Goal: Task Accomplishment & Management: Manage account settings

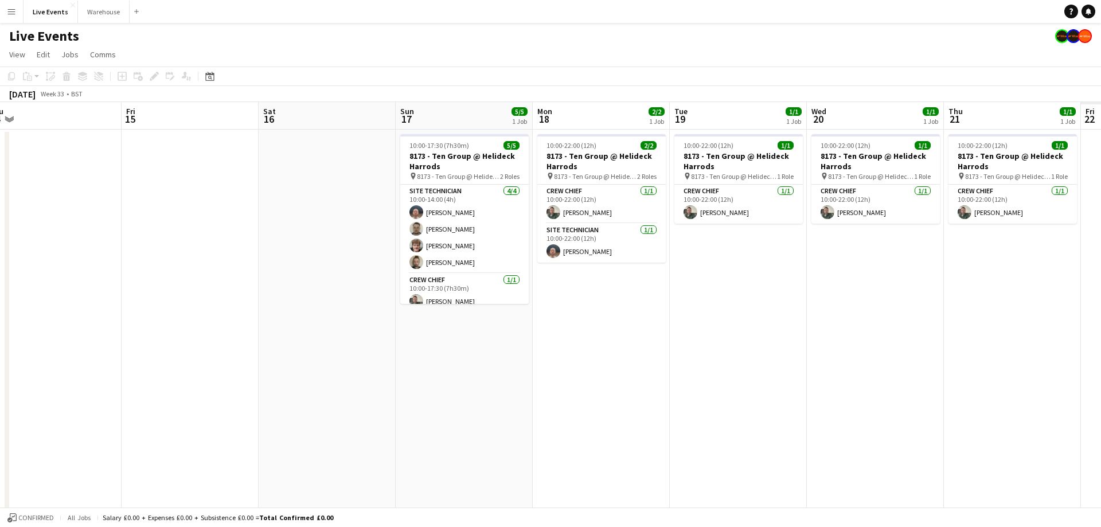
drag, startPoint x: 475, startPoint y: 127, endPoint x: 162, endPoint y: 139, distance: 313.2
click at [155, 143] on app-calendar-viewport "Mon 11 Tue 12 Wed 13 Thu 14 Fri 15 Sat 16 Sun 17 5/5 1 Job Mon 18 2/2 1 Job Tue…" at bounding box center [550, 436] width 1101 height 668
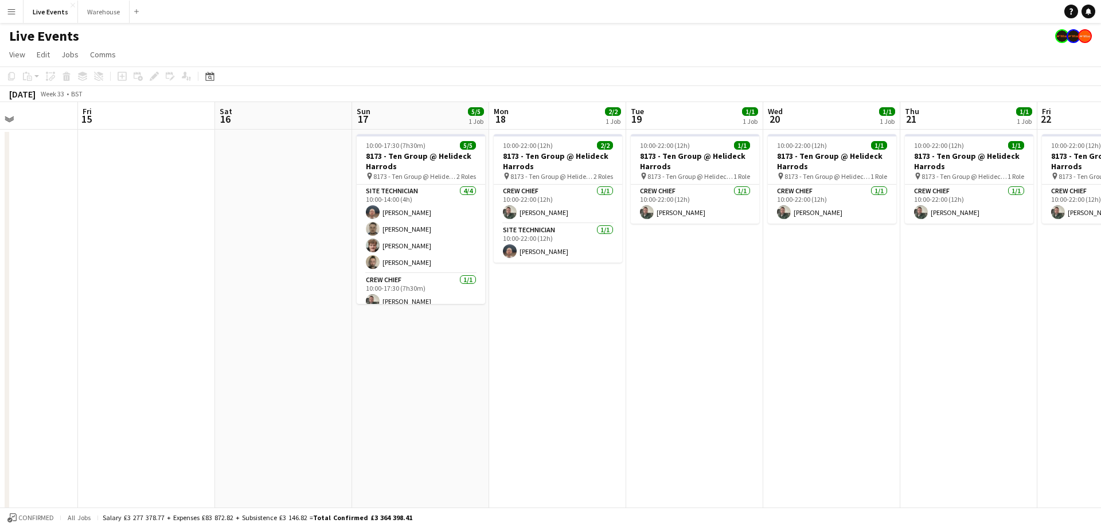
drag, startPoint x: 648, startPoint y: 123, endPoint x: 237, endPoint y: 118, distance: 411.0
click at [180, 127] on app-calendar-viewport "Mon 11 Tue 12 Wed 13 Thu 14 Fri 15 Sat 16 Sun 17 5/5 1 Job Mon 18 2/2 1 Job Tue…" at bounding box center [550, 436] width 1101 height 668
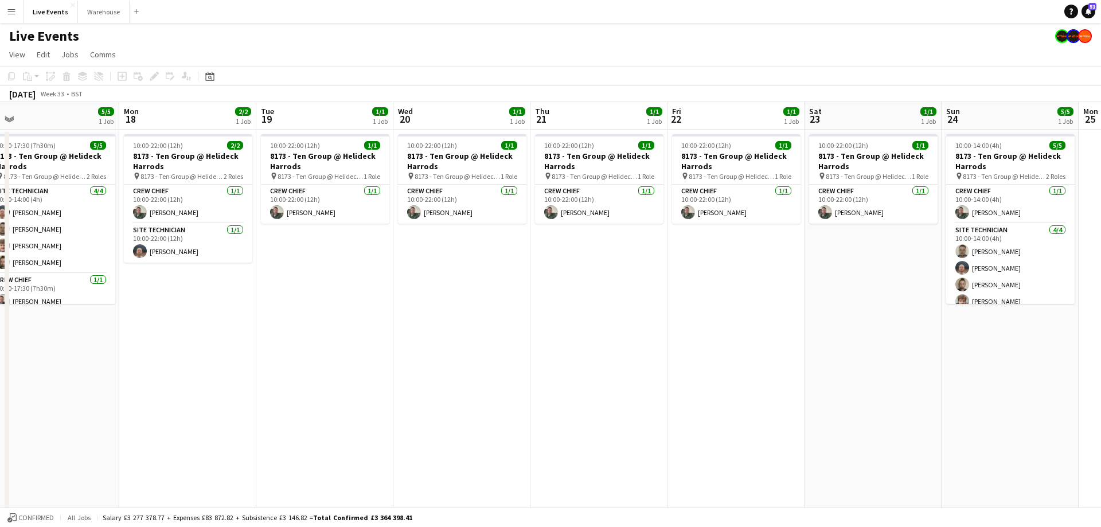
scroll to position [0, 327]
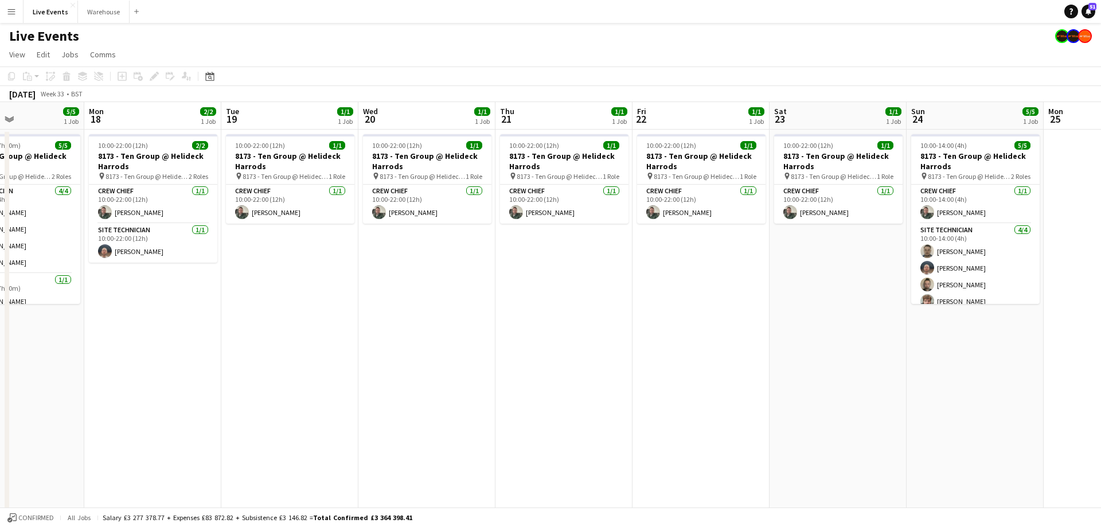
drag, startPoint x: 450, startPoint y: 119, endPoint x: 408, endPoint y: 101, distance: 45.5
click at [408, 101] on app-calendar "Copy Paste Paste Ctrl+V Paste with crew Ctrl+Shift+V Paste linked Job [GEOGRAPH…" at bounding box center [550, 418] width 1101 height 704
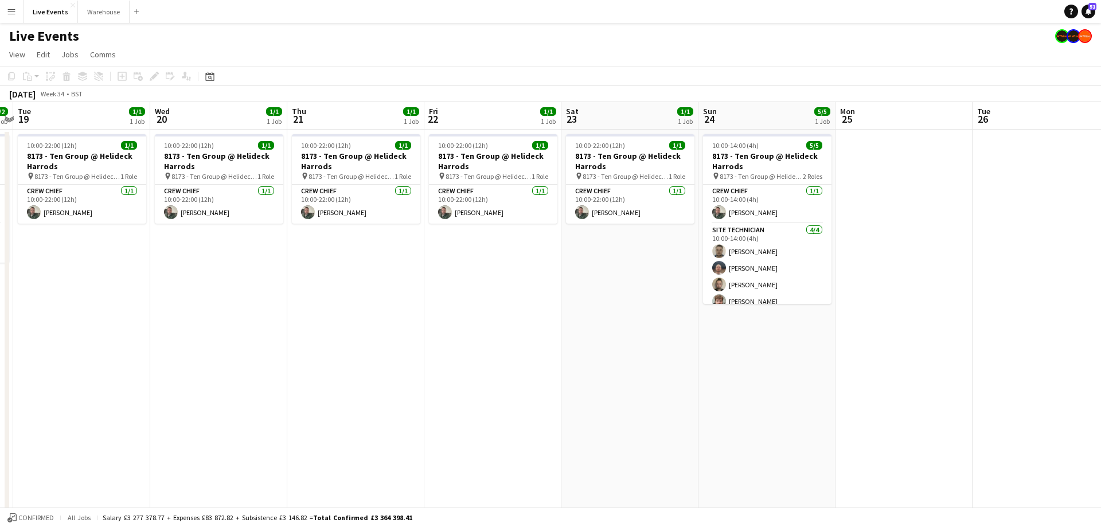
scroll to position [0, 323]
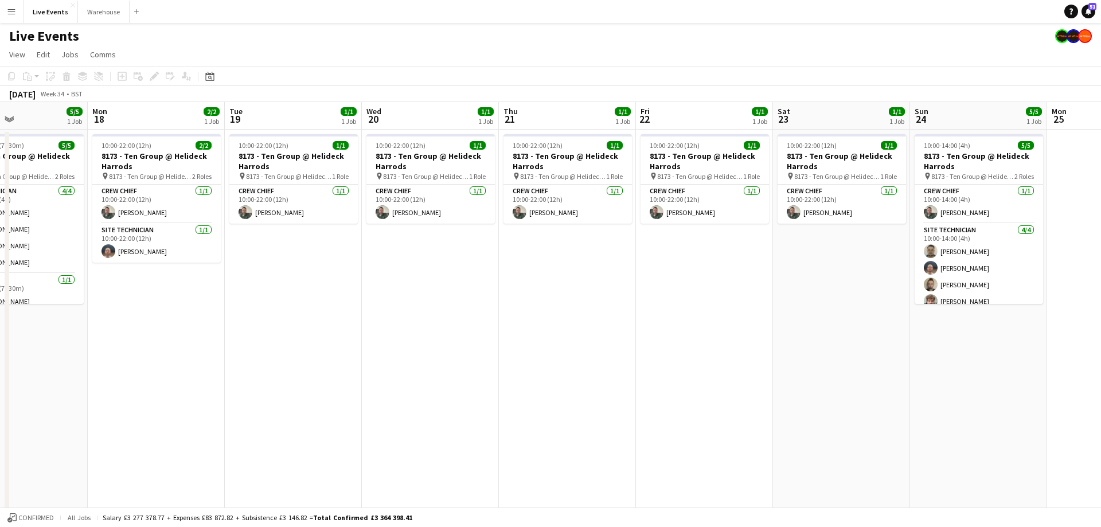
drag, startPoint x: 930, startPoint y: 114, endPoint x: 663, endPoint y: 118, distance: 266.6
click at [663, 118] on app-calendar-viewport "Fri 15 Sat 16 Sun 17 5/5 1 Job Mon 18 2/2 1 Job Tue 19 1/1 1 Job Wed 20 1/1 1 J…" at bounding box center [550, 436] width 1101 height 668
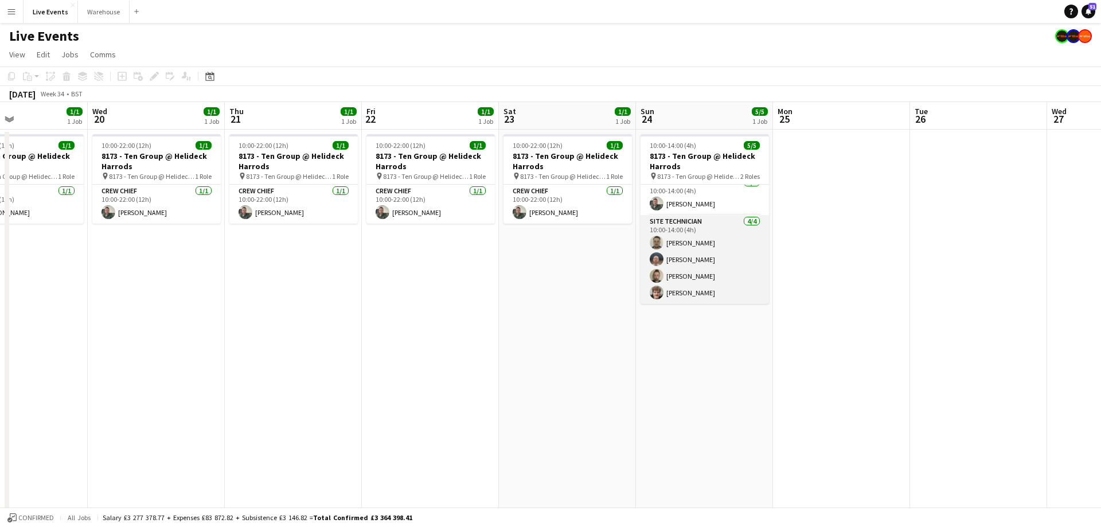
scroll to position [0, 0]
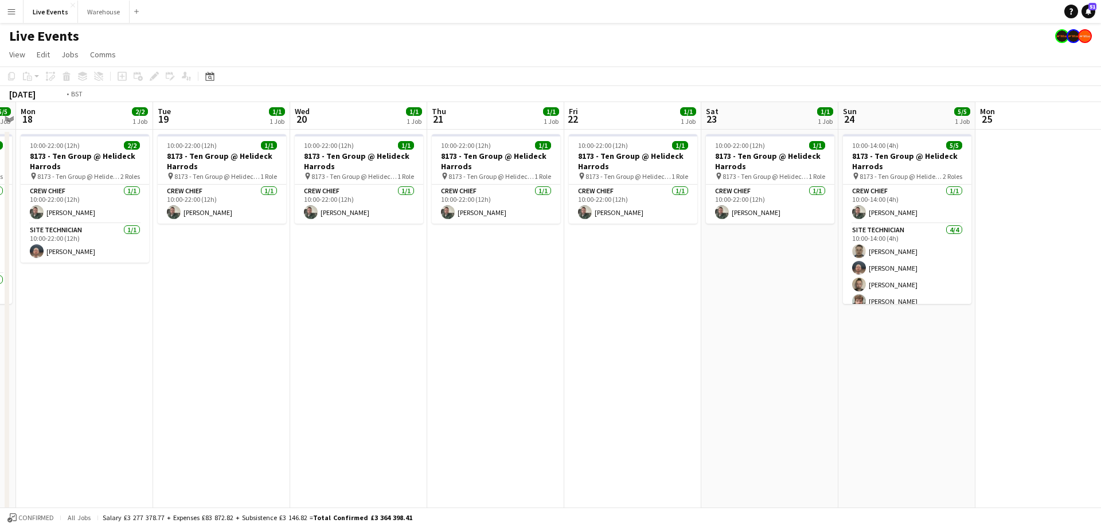
drag, startPoint x: 559, startPoint y: 124, endPoint x: 760, endPoint y: 124, distance: 200.6
click at [768, 124] on app-calendar-viewport "Sat 16 Sun 17 5/5 1 Job Mon 18 2/2 1 Job Tue 19 1/1 1 Job Wed 20 1/1 1 Job Thu …" at bounding box center [550, 436] width 1101 height 668
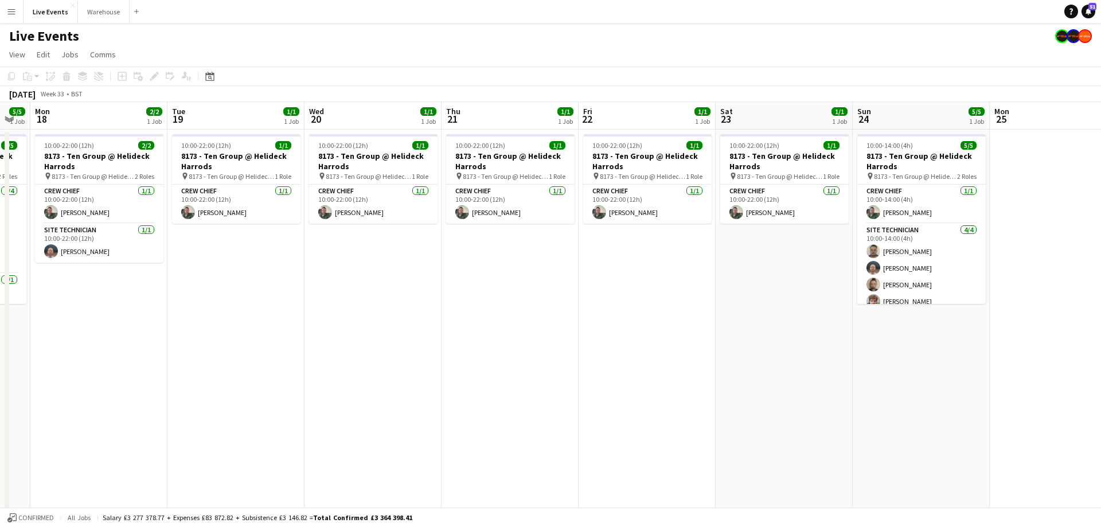
drag, startPoint x: 538, startPoint y: 139, endPoint x: 532, endPoint y: 122, distance: 17.6
click at [541, 124] on app-calendar-viewport "Sat 16 Sun 17 5/5 1 Job Mon 18 2/2 1 Job Tue 19 1/1 1 Job Wed 20 1/1 1 Job Thu …" at bounding box center [550, 436] width 1101 height 668
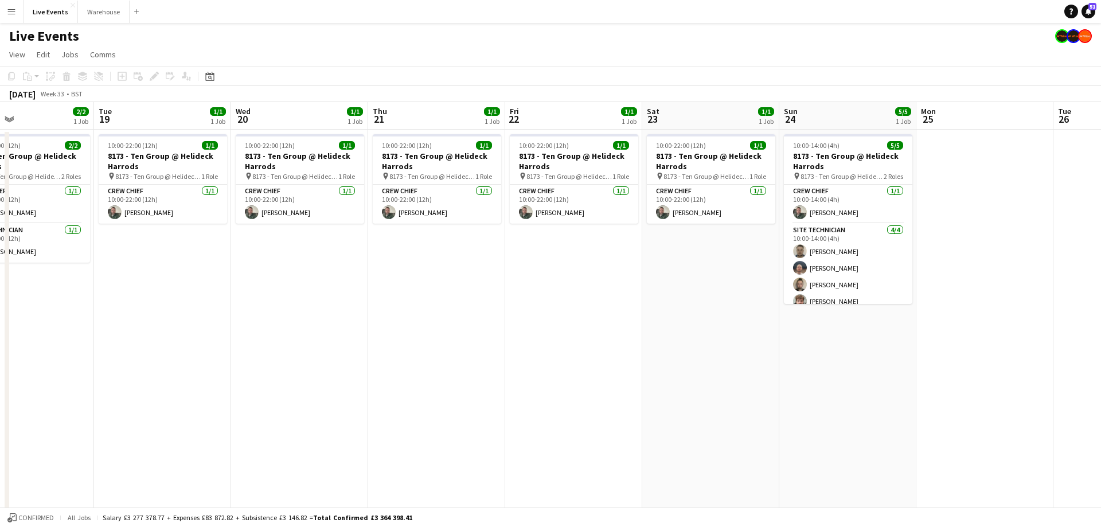
drag, startPoint x: 569, startPoint y: 120, endPoint x: 663, endPoint y: 136, distance: 95.4
click at [656, 136] on app-calendar-viewport "Sat 16 Sun 17 5/5 1 Job Mon 18 2/2 1 Job Tue 19 1/1 1 Job Wed 20 1/1 1 Job Thu …" at bounding box center [550, 436] width 1101 height 668
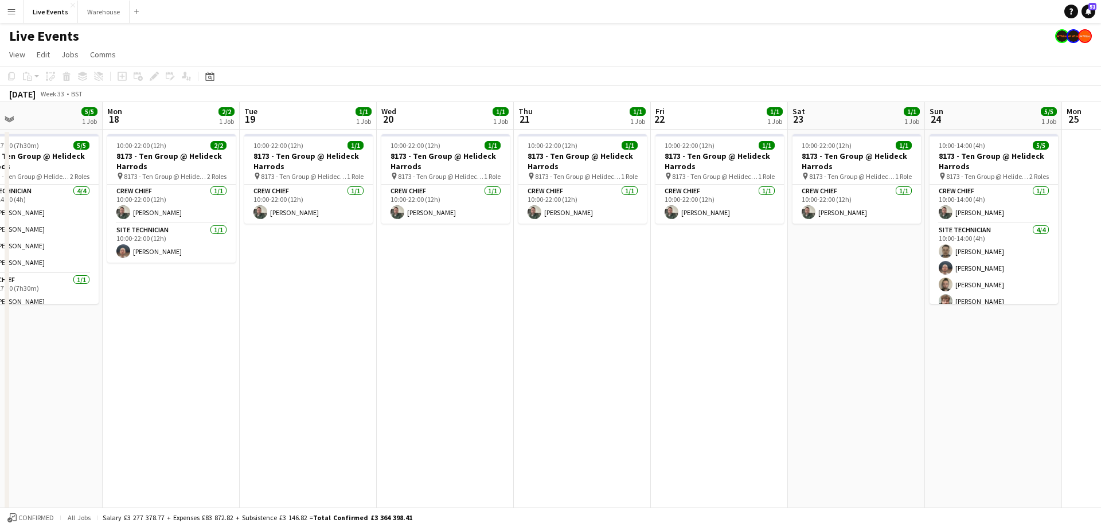
scroll to position [0, 444]
drag, startPoint x: 340, startPoint y: 107, endPoint x: 316, endPoint y: 107, distance: 24.1
click at [316, 107] on app-calendar-viewport "Thu 14 Fri 15 Sat 16 Sun 17 5/5 1 Job Mon 18 2/2 1 Job Tue 19 1/1 1 Job Wed 20 …" at bounding box center [550, 436] width 1101 height 668
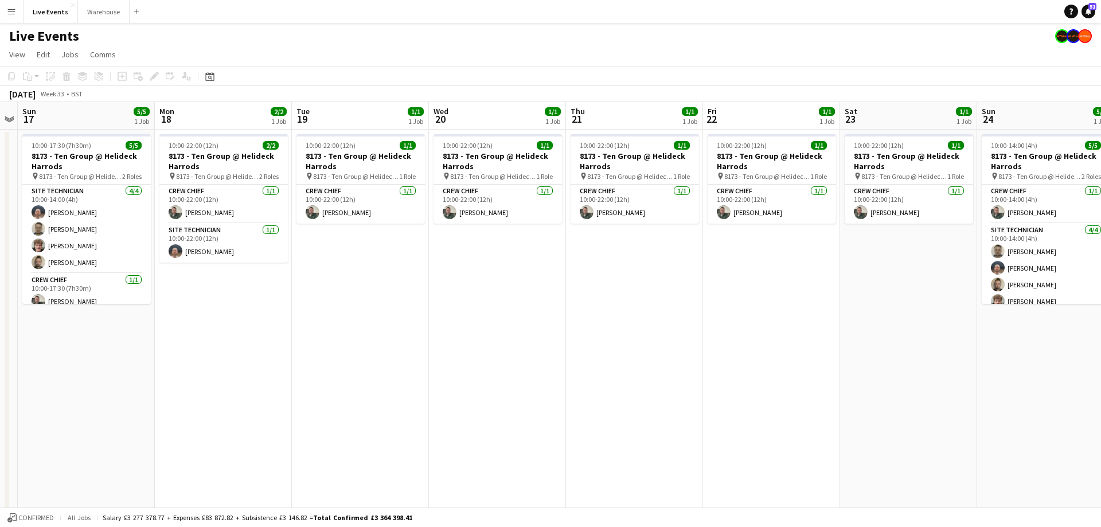
scroll to position [0, 398]
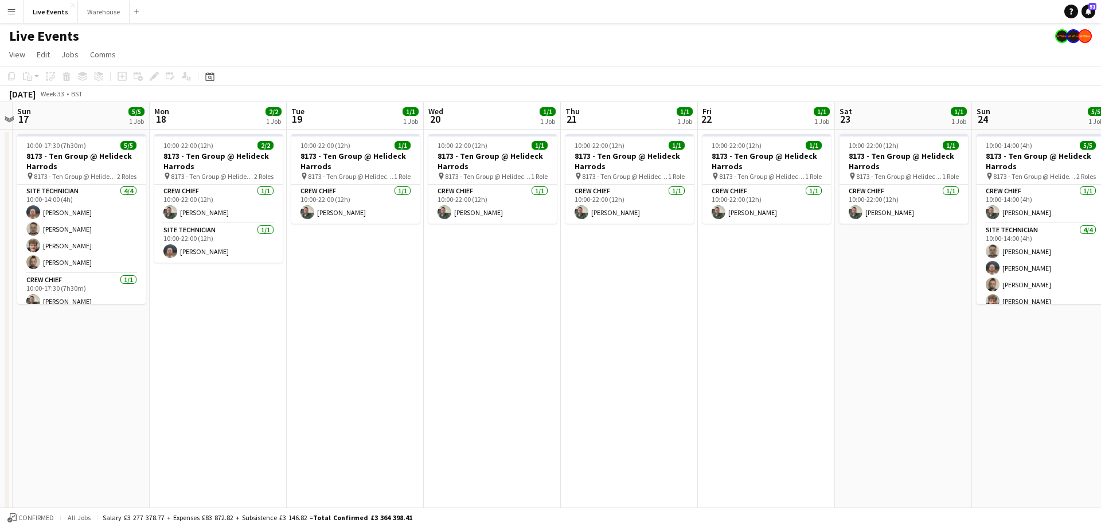
drag, startPoint x: 416, startPoint y: 111, endPoint x: 461, endPoint y: 118, distance: 46.5
click at [461, 118] on app-calendar-viewport "Thu 14 Fri 15 Sat 16 Sun 17 5/5 1 Job Mon 18 2/2 1 Job Tue 19 1/1 1 Job Wed 20 …" at bounding box center [550, 436] width 1101 height 668
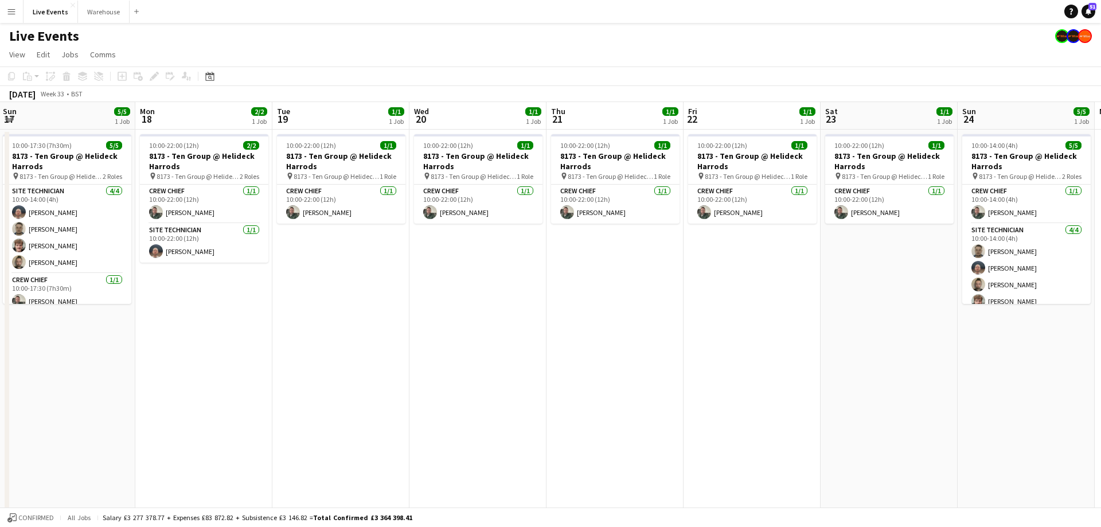
scroll to position [0, 414]
drag, startPoint x: 586, startPoint y: 169, endPoint x: 570, endPoint y: 169, distance: 16.1
click at [570, 169] on app-calendar-viewport "Thu 14 Fri 15 Sat 16 Sun 17 5/5 1 Job Mon 18 2/2 1 Job Tue 19 1/1 1 Job Wed 20 …" at bounding box center [550, 436] width 1101 height 668
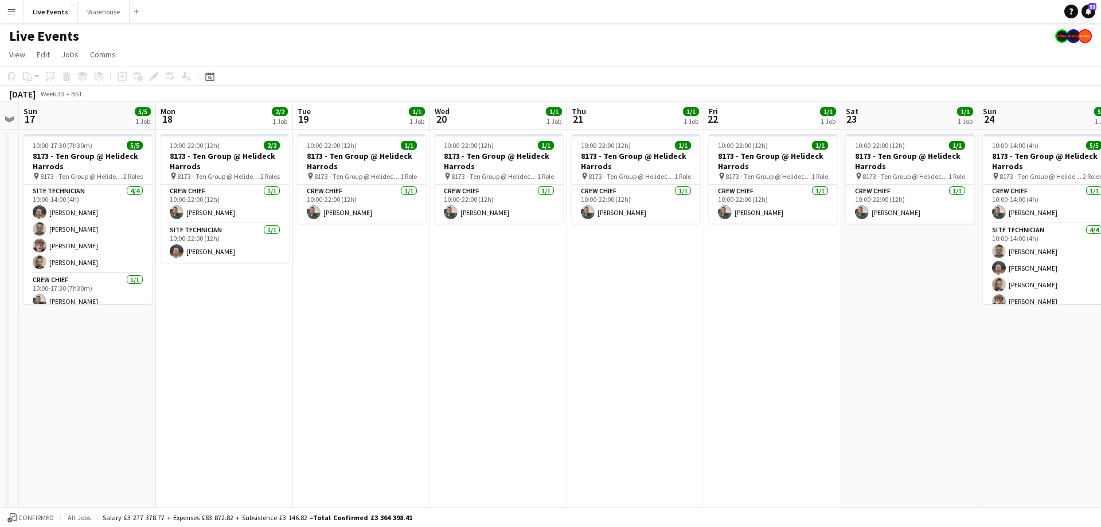
scroll to position [0, 393]
drag, startPoint x: 507, startPoint y: 162, endPoint x: 529, endPoint y: 173, distance: 23.6
click at [529, 173] on app-calendar-viewport "Thu 14 Fri 15 Sat 16 Sun 17 5/5 1 Job Mon 18 2/2 1 Job Tue 19 1/1 1 Job Wed 20 …" at bounding box center [550, 436] width 1101 height 668
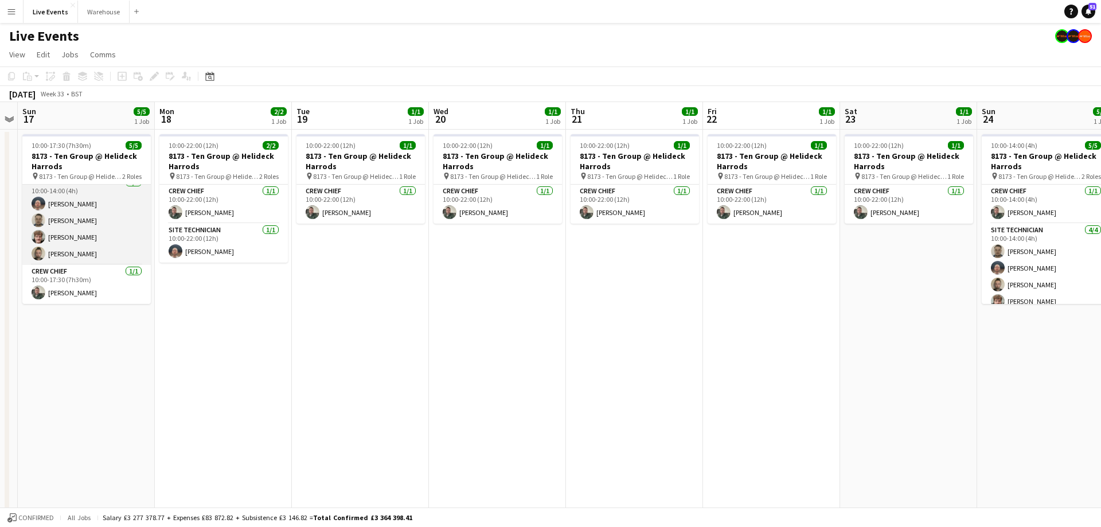
scroll to position [0, 0]
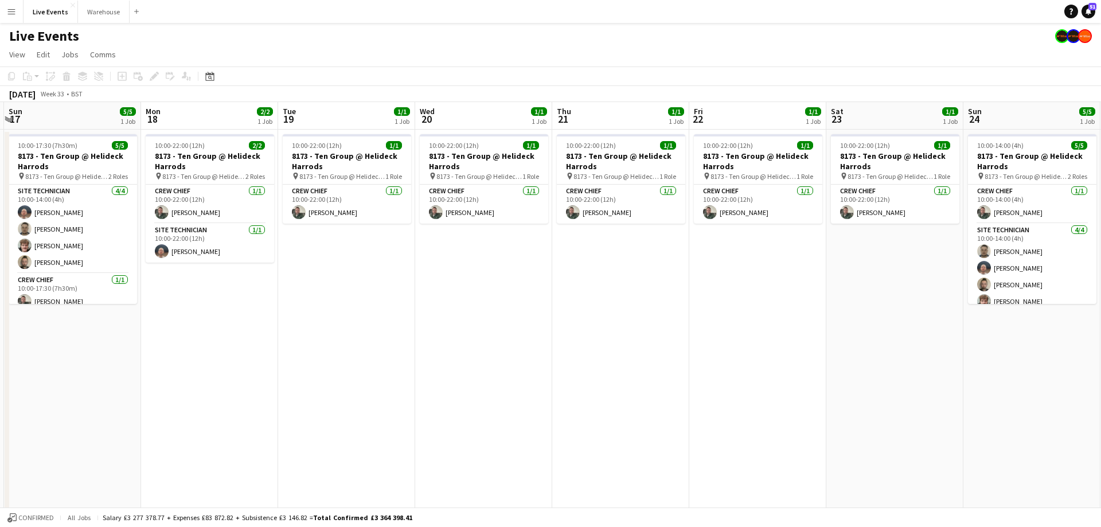
drag, startPoint x: 889, startPoint y: 119, endPoint x: 879, endPoint y: 139, distance: 22.1
click at [879, 139] on app-calendar-viewport "Fri 15 Sat 16 Sun 17 5/5 1 Job Mon 18 2/2 1 Job Tue 19 1/1 1 Job Wed 20 1/1 1 J…" at bounding box center [550, 436] width 1101 height 668
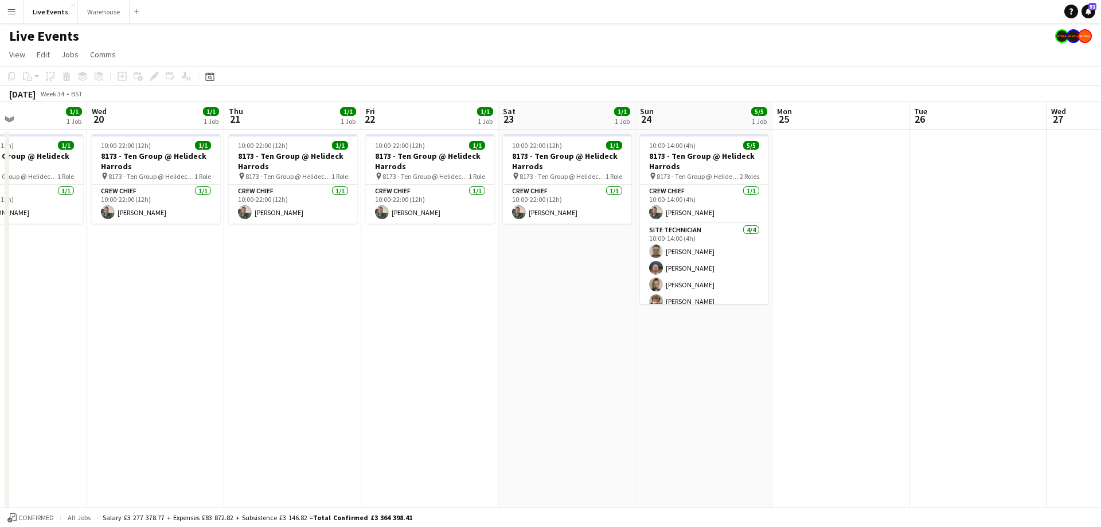
drag, startPoint x: 849, startPoint y: 131, endPoint x: 581, endPoint y: 133, distance: 268.3
click at [581, 133] on app-calendar-viewport "Sun 17 5/5 1 Job Mon 18 2/2 1 Job Tue 19 1/1 1 Job Wed 20 1/1 1 Job Thu 21 1/1 …" at bounding box center [550, 436] width 1101 height 668
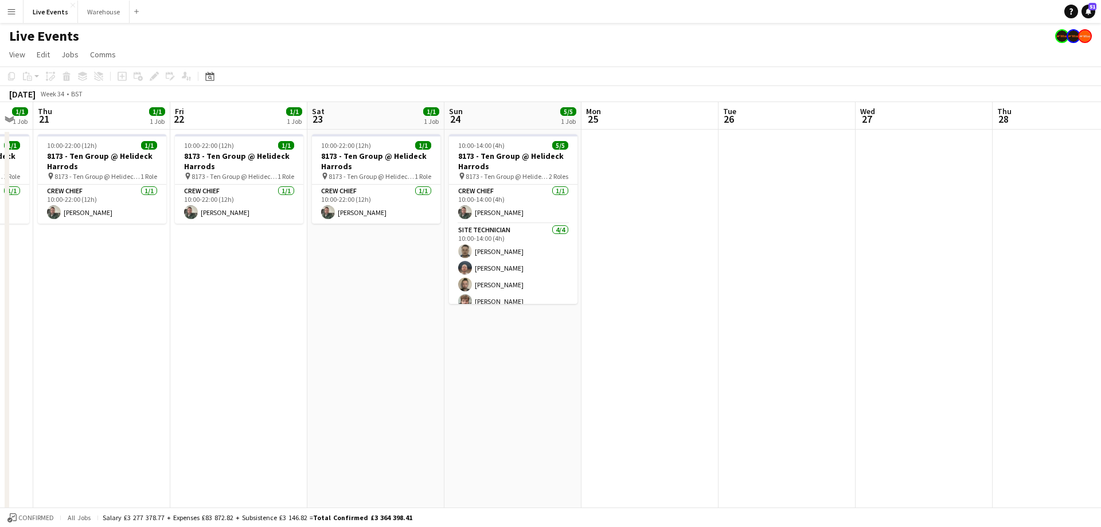
scroll to position [0, 586]
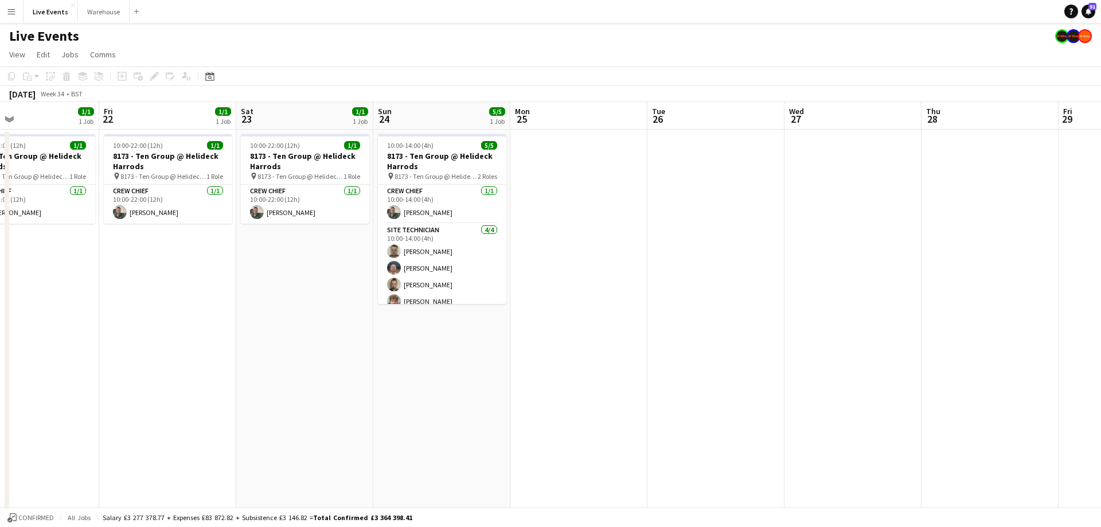
drag, startPoint x: 589, startPoint y: 127, endPoint x: 327, endPoint y: 122, distance: 262.0
click at [327, 122] on app-calendar-viewport "Sun 17 5/5 1 Job Mon 18 2/2 1 Job Tue 19 1/1 1 Job Wed 20 1/1 1 Job Thu 21 1/1 …" at bounding box center [550, 436] width 1101 height 668
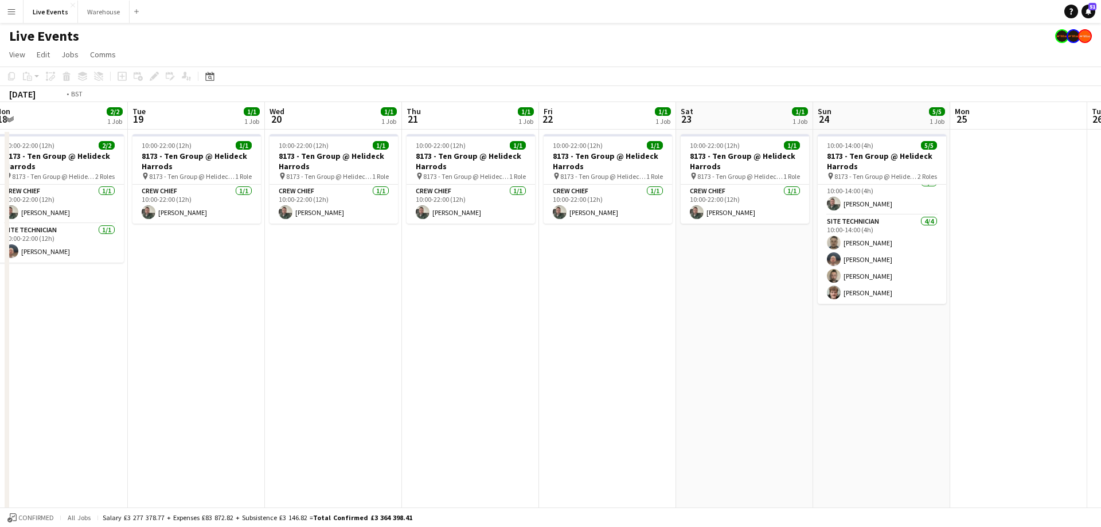
scroll to position [0, 347]
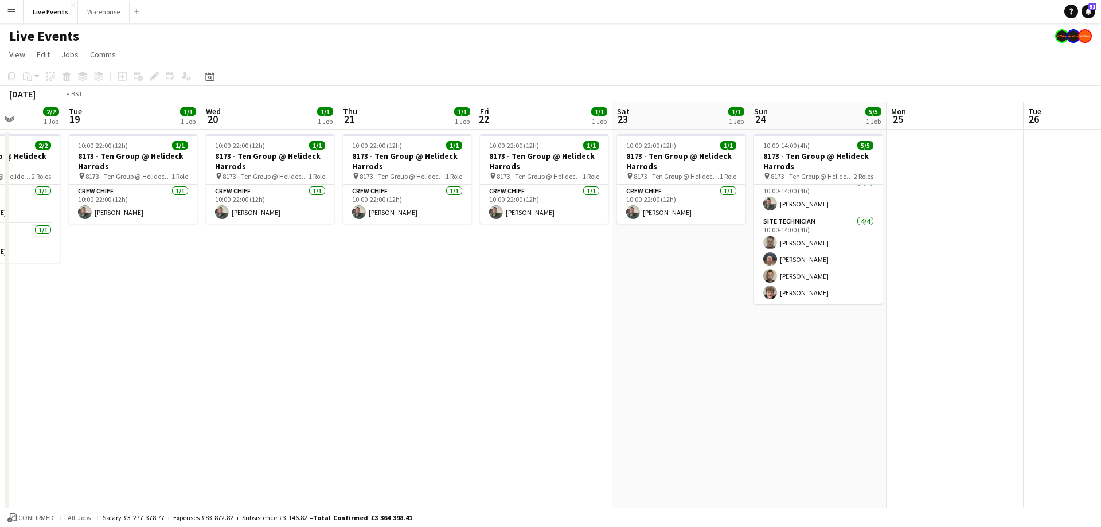
drag, startPoint x: 291, startPoint y: 123, endPoint x: 804, endPoint y: 129, distance: 513.1
click at [804, 129] on app-calendar-viewport "Sat 16 Sun 17 5/5 1 Job Mon 18 2/2 1 Job Tue 19 1/1 1 Job Wed 20 1/1 1 Job Thu …" at bounding box center [550, 436] width 1101 height 668
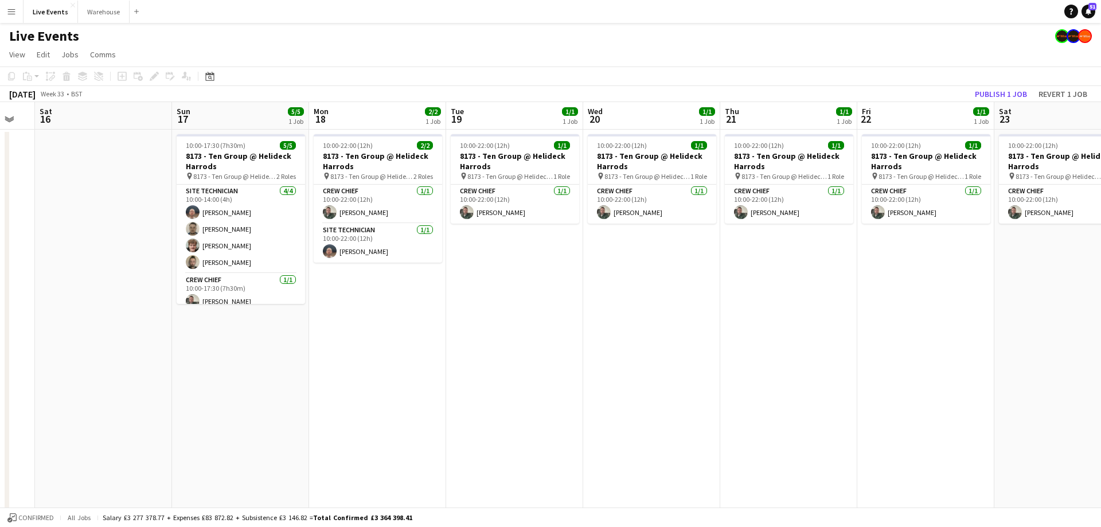
drag, startPoint x: 389, startPoint y: 120, endPoint x: 633, endPoint y: 131, distance: 245.0
click at [633, 131] on app-calendar-viewport "Thu 14 Fri 15 Sat 16 Sun 17 5/5 1 Job Mon 18 2/2 1 Job Tue 19 1/1 1 Job Wed 20 …" at bounding box center [550, 436] width 1101 height 668
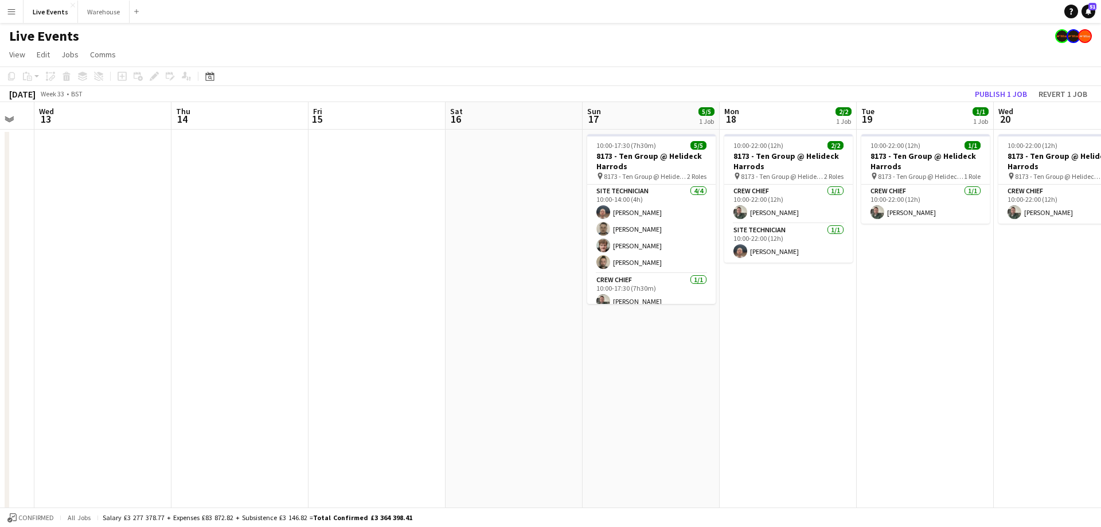
scroll to position [0, 234]
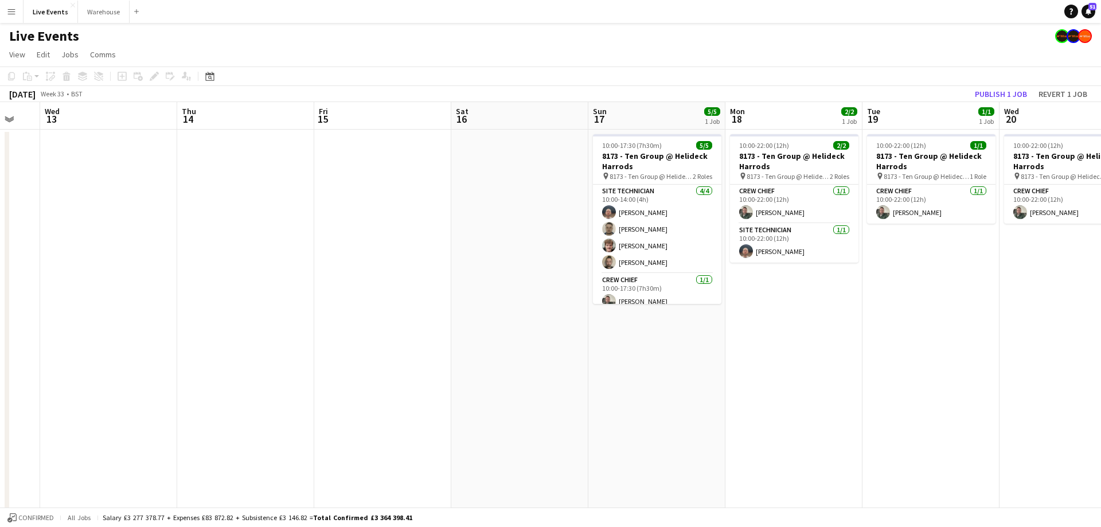
drag, startPoint x: 486, startPoint y: 115, endPoint x: 831, endPoint y: 106, distance: 344.6
click at [831, 106] on app-calendar-viewport "Mon 11 Tue 12 Wed 13 Thu 14 Fri 15 Sat 16 Sun 17 5/5 1 Job Mon 18 2/2 1 Job Tue…" at bounding box center [550, 436] width 1101 height 668
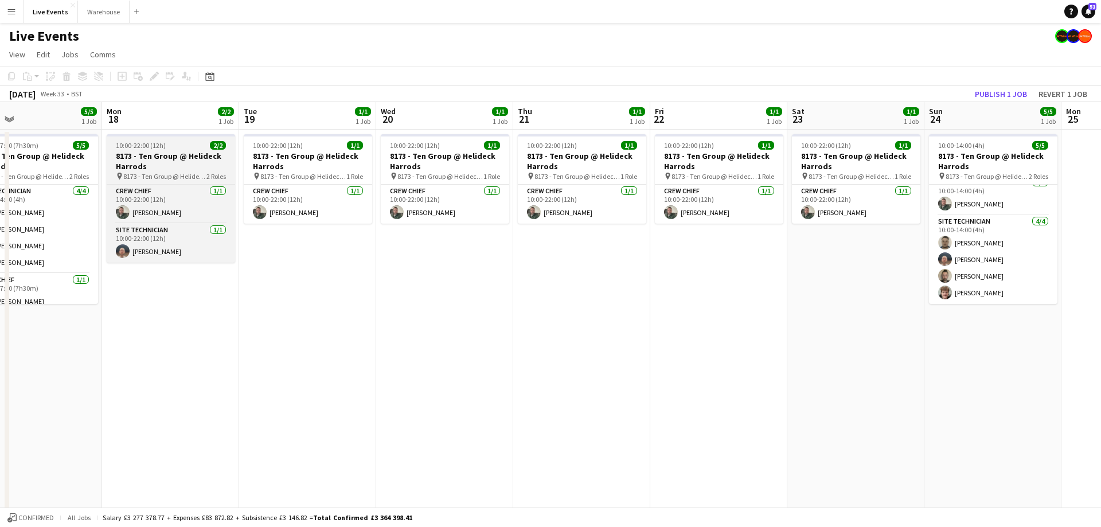
drag, startPoint x: 820, startPoint y: 118, endPoint x: 455, endPoint y: 148, distance: 366.5
click at [448, 154] on app-calendar-viewport "Wed 13 Thu 14 Fri 15 Sat 16 Sun 17 5/5 1 Job Mon 18 2/2 1 Job Tue 19 1/1 1 Job …" at bounding box center [550, 436] width 1101 height 668
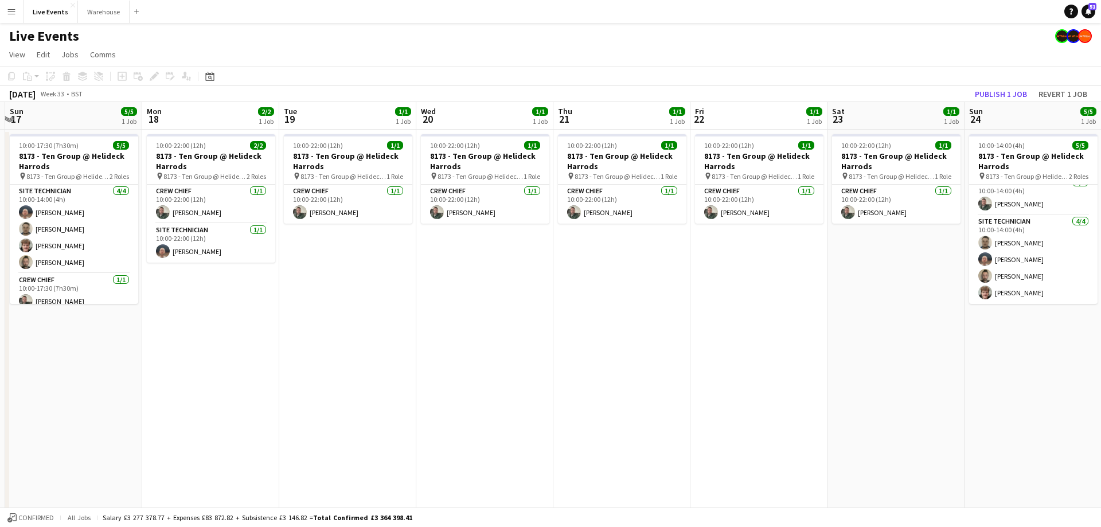
scroll to position [0, 358]
drag, startPoint x: 847, startPoint y: 123, endPoint x: 546, endPoint y: 130, distance: 301.0
click at [546, 130] on app-calendar-viewport "Wed 13 Thu 14 Fri 15 Sat 16 Sun 17 5/5 1 Job Mon 18 2/2 1 Job Tue 19 1/1 1 Job …" at bounding box center [550, 436] width 1101 height 668
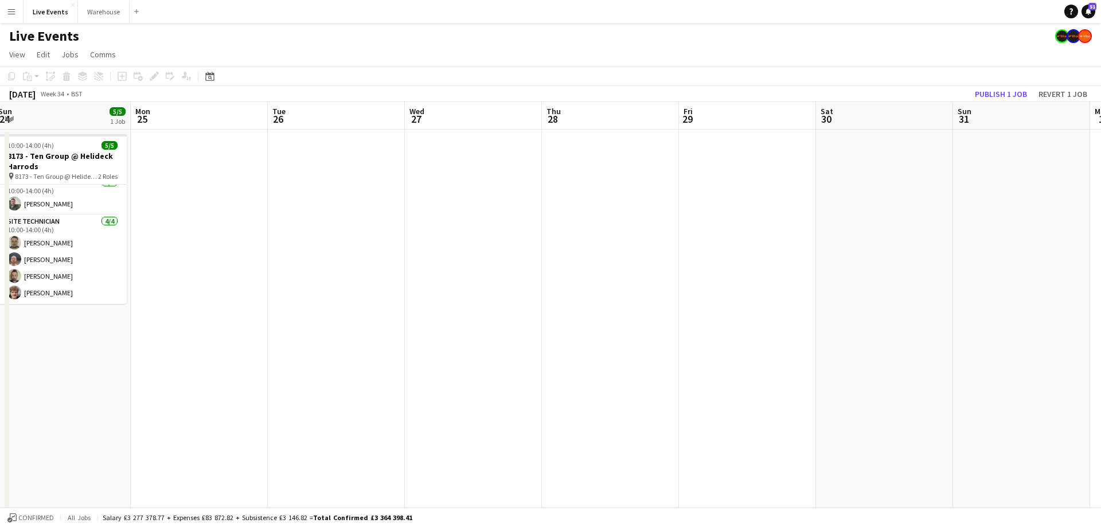
drag, startPoint x: 956, startPoint y: 106, endPoint x: 118, endPoint y: 136, distance: 838.0
click at [118, 136] on app-calendar-viewport "Wed 20 1/1 1 Job Thu 21 1/1 1 Job Fri 22 1/1 1 Job Sat 23 1/1 1 Job Sun 24 5/5 …" at bounding box center [550, 436] width 1101 height 668
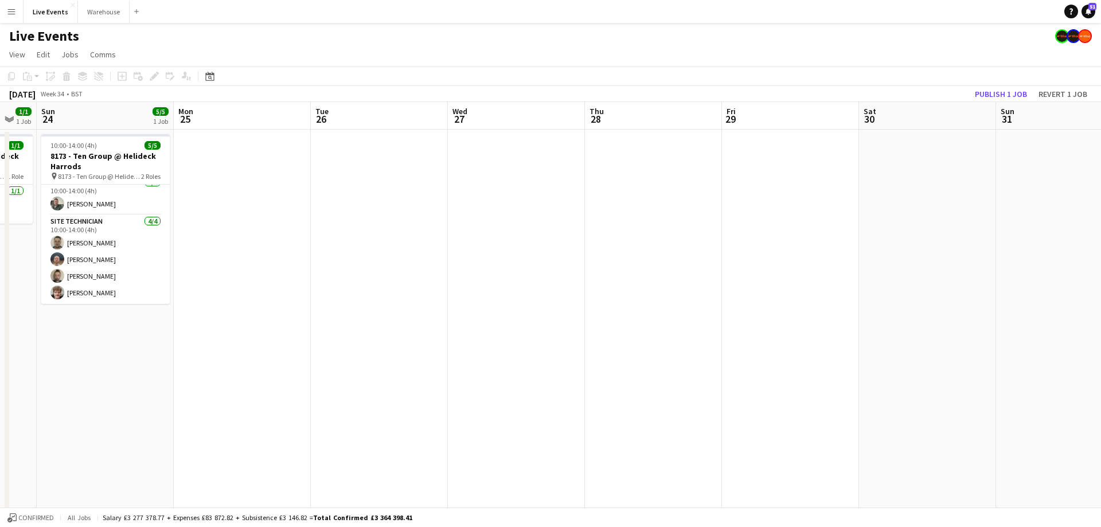
scroll to position [0, 413]
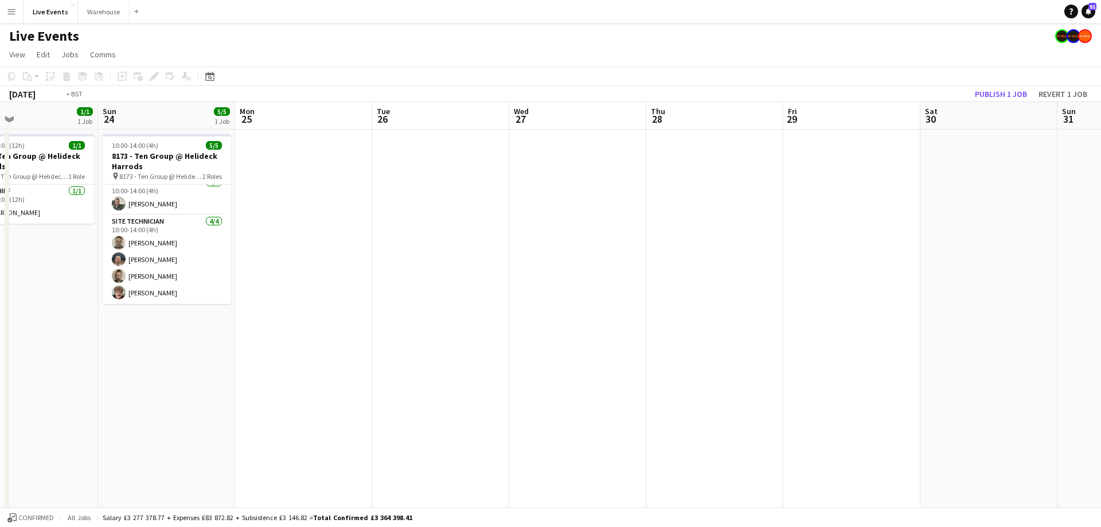
drag, startPoint x: 755, startPoint y: 130, endPoint x: 366, endPoint y: 147, distance: 389.0
click at [373, 125] on app-calendar-viewport "Wed 20 1/1 1 Job Thu 21 1/1 1 Job Fri 22 1/1 1 Job Sat 23 1/1 1 Job Sun 24 5/5 …" at bounding box center [550, 436] width 1101 height 668
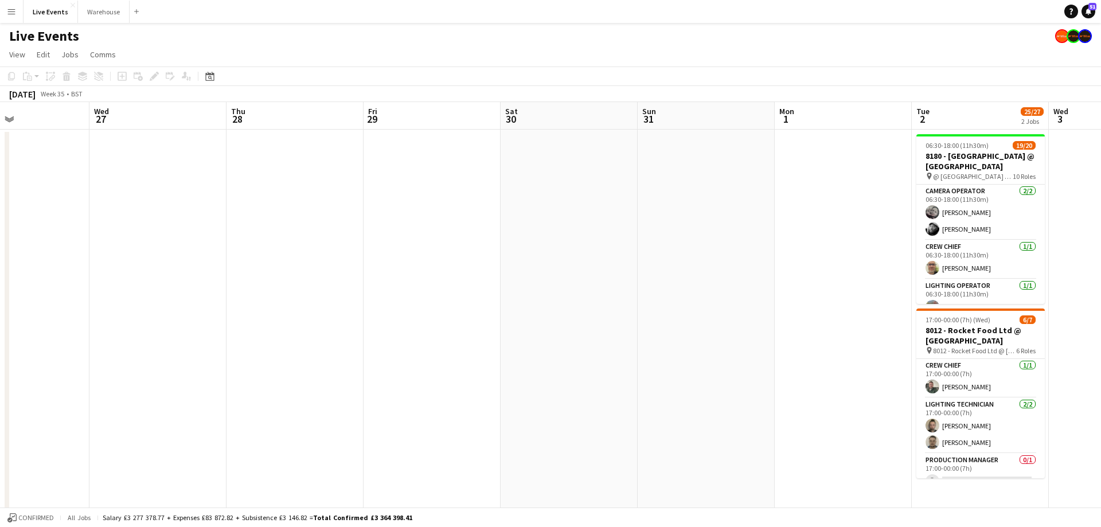
drag, startPoint x: 785, startPoint y: 117, endPoint x: 138, endPoint y: 128, distance: 647.9
click at [138, 128] on app-calendar-viewport "Sun 24 5/5 1 Job Mon 25 Tue 26 Wed 27 Thu 28 Fri 29 Sat 30 Sun 31 Mon 1 Tue 2 2…" at bounding box center [550, 436] width 1101 height 668
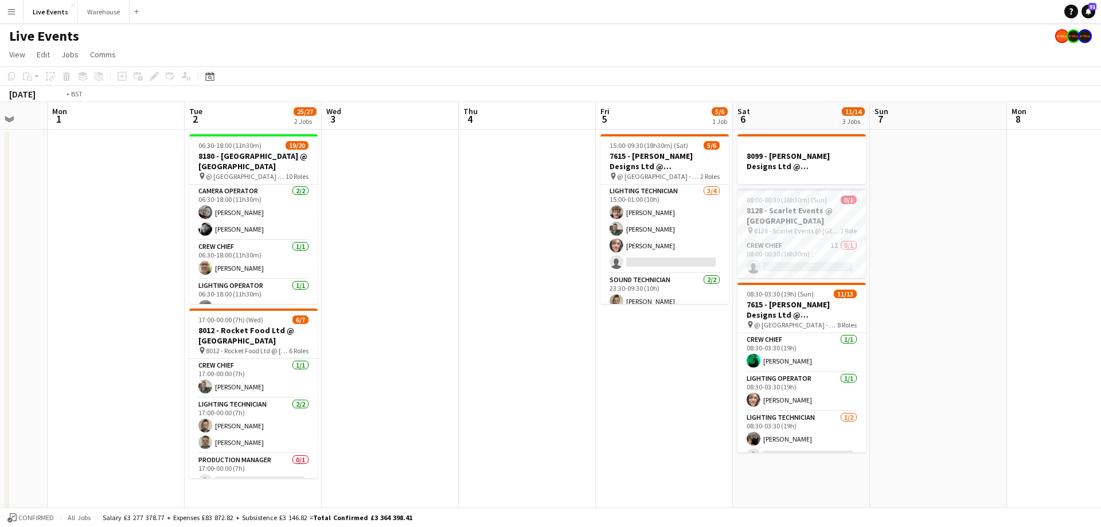
drag, startPoint x: 786, startPoint y: 120, endPoint x: 519, endPoint y: 130, distance: 266.8
click at [519, 130] on app-calendar-viewport "Fri 29 Sat 30 Sun 31 Mon 1 Tue 2 25/27 2 Jobs Wed 3 Thu 4 Fri 5 5/6 1 Job Sat 6…" at bounding box center [550, 436] width 1101 height 668
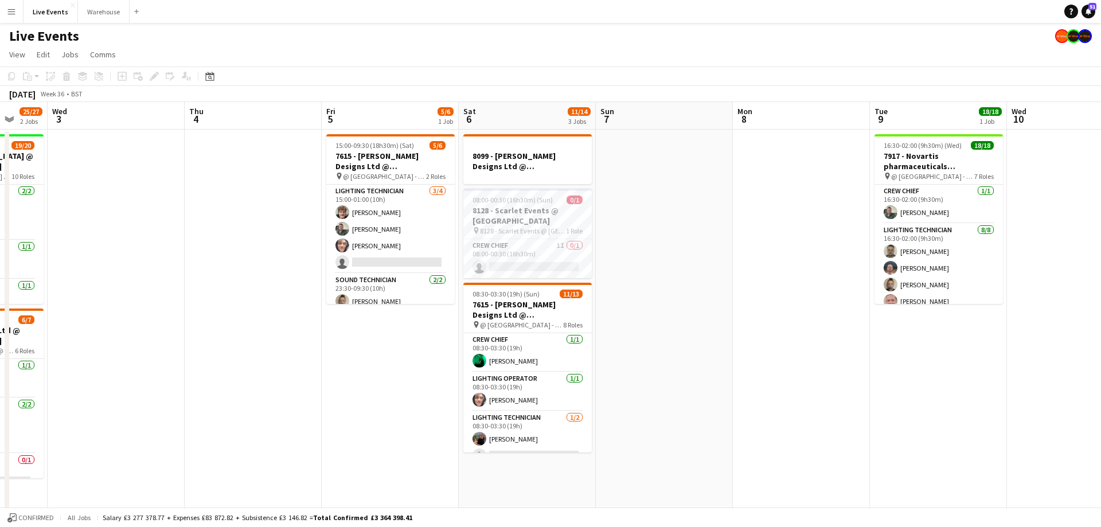
scroll to position [0, 378]
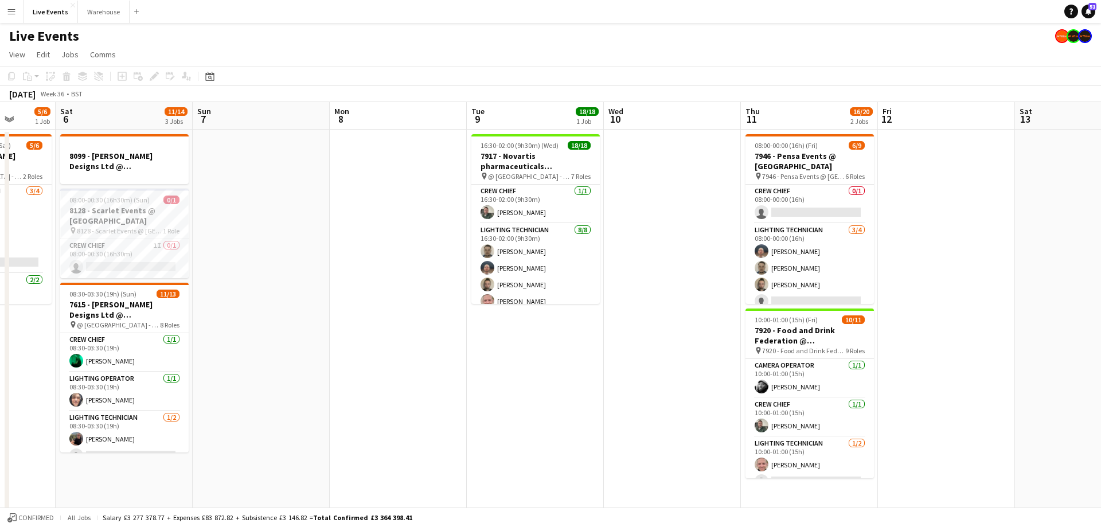
drag, startPoint x: 777, startPoint y: 115, endPoint x: 321, endPoint y: 91, distance: 457.0
click at [306, 97] on app-calendar "Copy Paste Paste Ctrl+V Paste with crew Ctrl+Shift+V Paste linked Job [GEOGRAPH…" at bounding box center [550, 418] width 1101 height 704
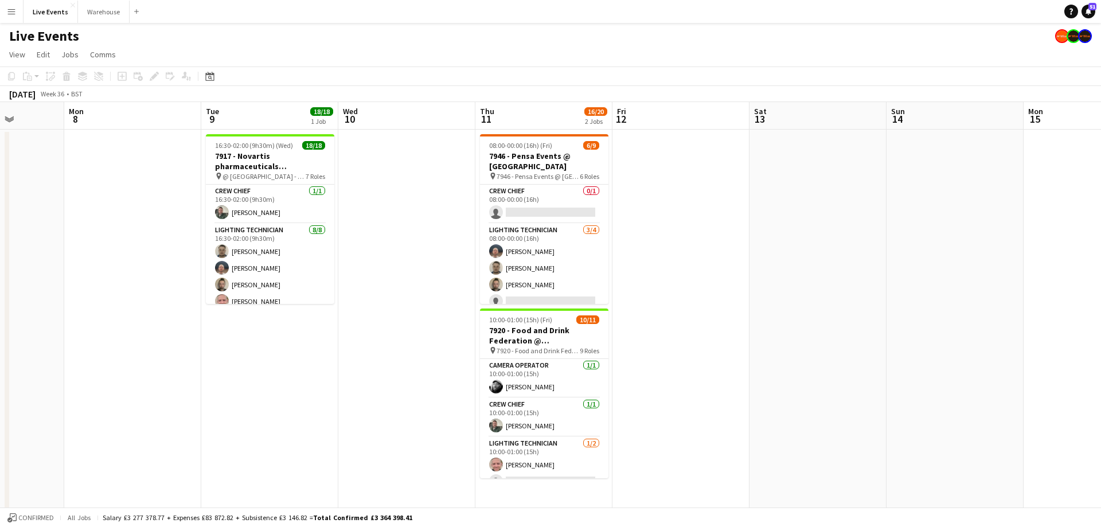
scroll to position [0, 517]
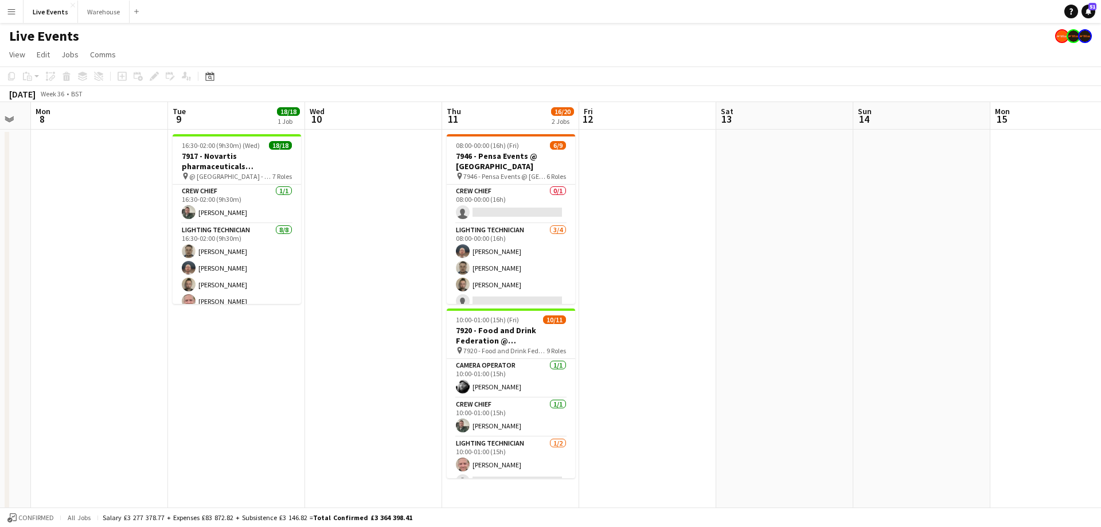
drag, startPoint x: 717, startPoint y: 113, endPoint x: 420, endPoint y: 107, distance: 296.4
click at [420, 107] on app-calendar-viewport "Thu 4 Fri 5 5/6 1 Job Sat 6 11/14 3 Jobs Sun 7 Mon 8 Tue 9 18/18 1 Job Wed 10 T…" at bounding box center [550, 436] width 1101 height 668
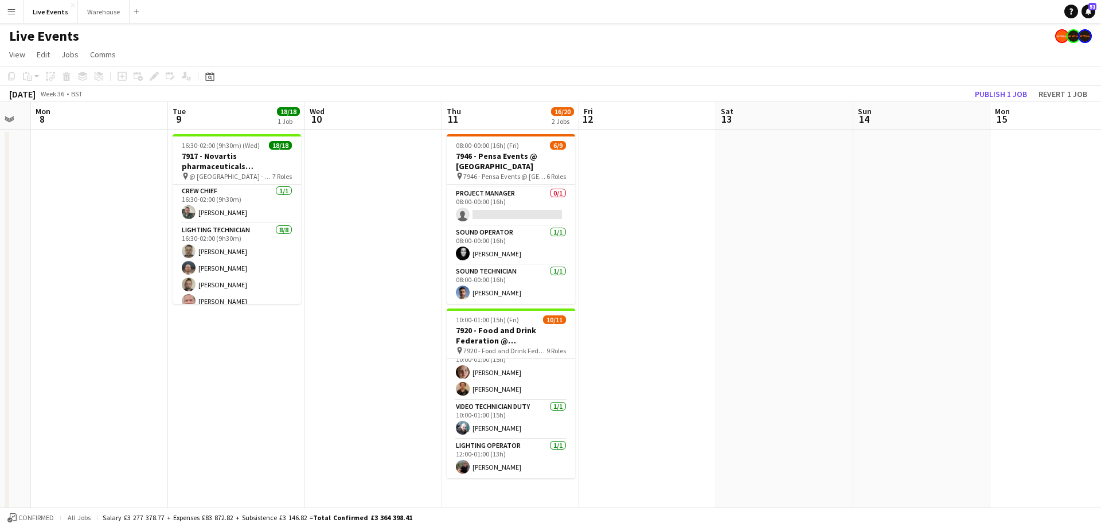
scroll to position [0, 0]
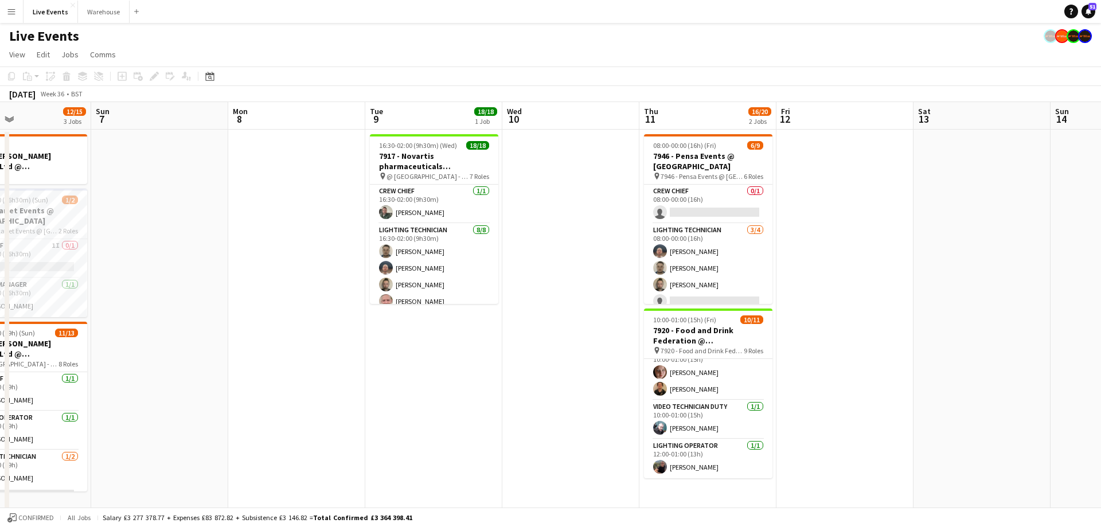
drag, startPoint x: 340, startPoint y: 120, endPoint x: 797, endPoint y: 117, distance: 456.9
click at [797, 117] on app-calendar-viewport "Thu 4 Fri 5 5/6 1 Job Sat 6 12/15 3 Jobs Sun 7 Mon 8 Tue 9 18/18 1 Job Wed 10 T…" at bounding box center [550, 436] width 1101 height 668
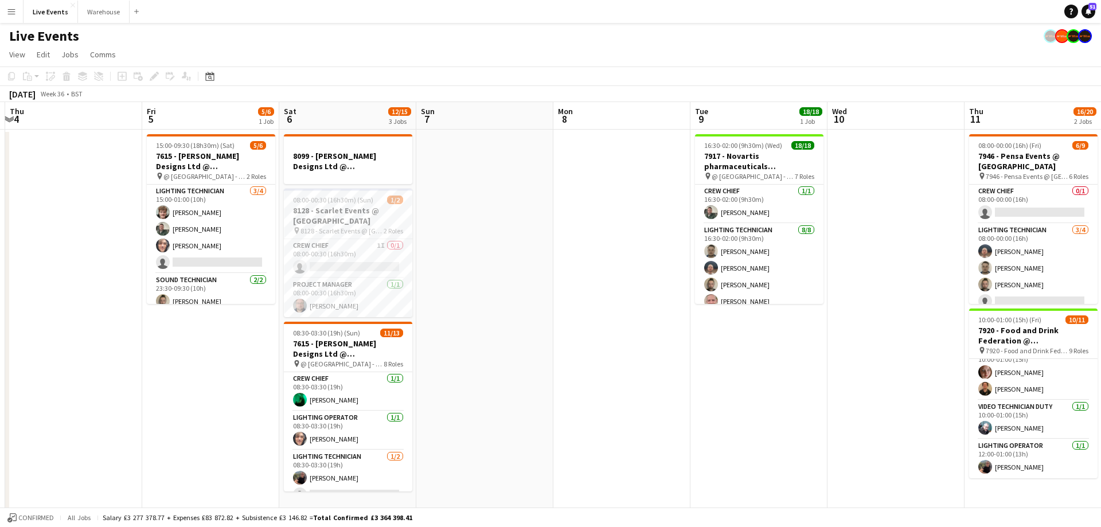
scroll to position [0, 343]
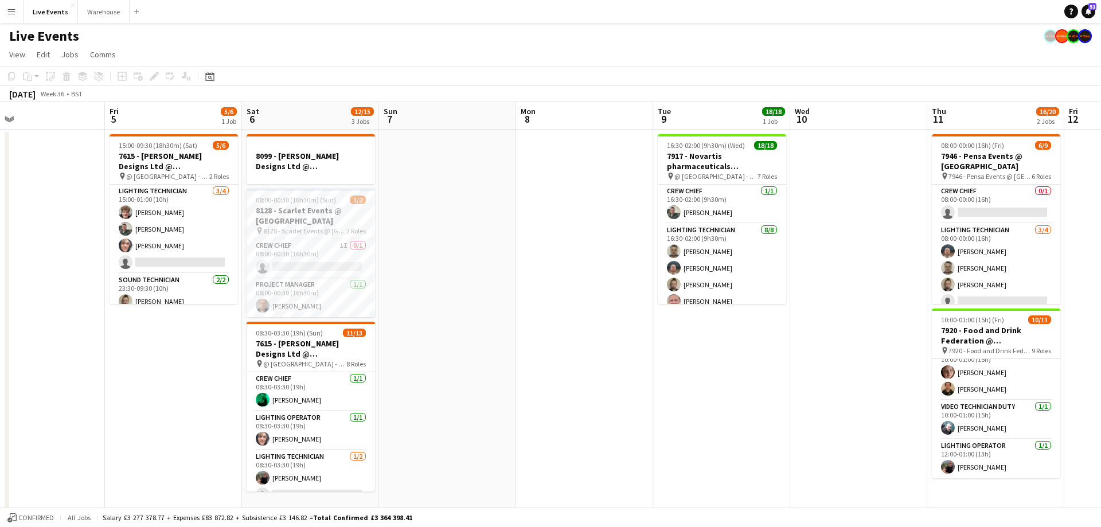
drag, startPoint x: 457, startPoint y: 112, endPoint x: 714, endPoint y: 147, distance: 259.3
click at [708, 142] on app-calendar-viewport "Tue 2 25/27 2 Jobs Wed 3 Thu 4 Fri 5 5/6 1 Job Sat 6 12/15 3 Jobs Sun 7 Mon 8 T…" at bounding box center [550, 436] width 1101 height 668
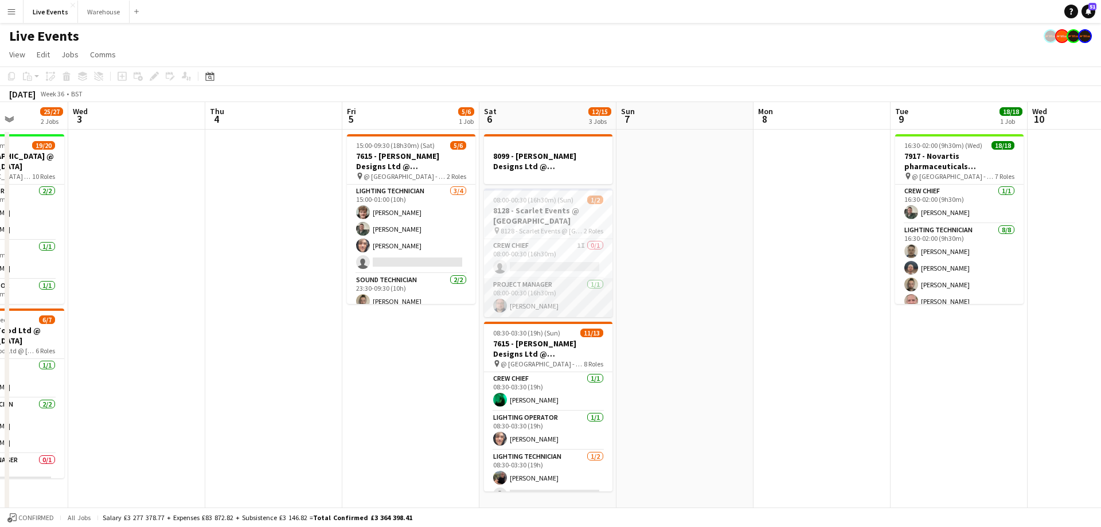
click at [539, 306] on app-card-role "Project Manager [DATE] 08:00-00:30 (16h30m) [PERSON_NAME]" at bounding box center [548, 297] width 128 height 39
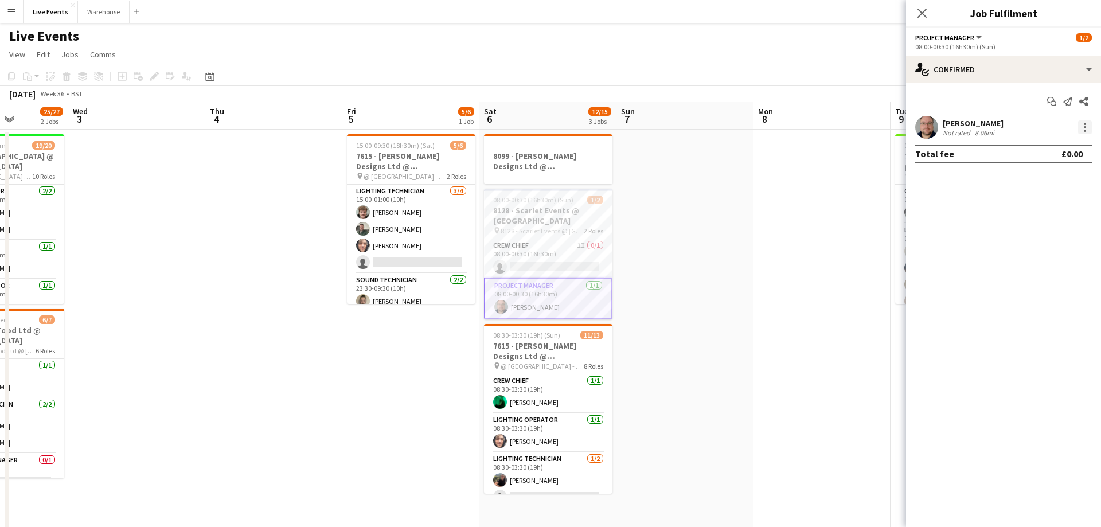
click at [1078, 124] on div at bounding box center [1083, 127] width 16 height 14
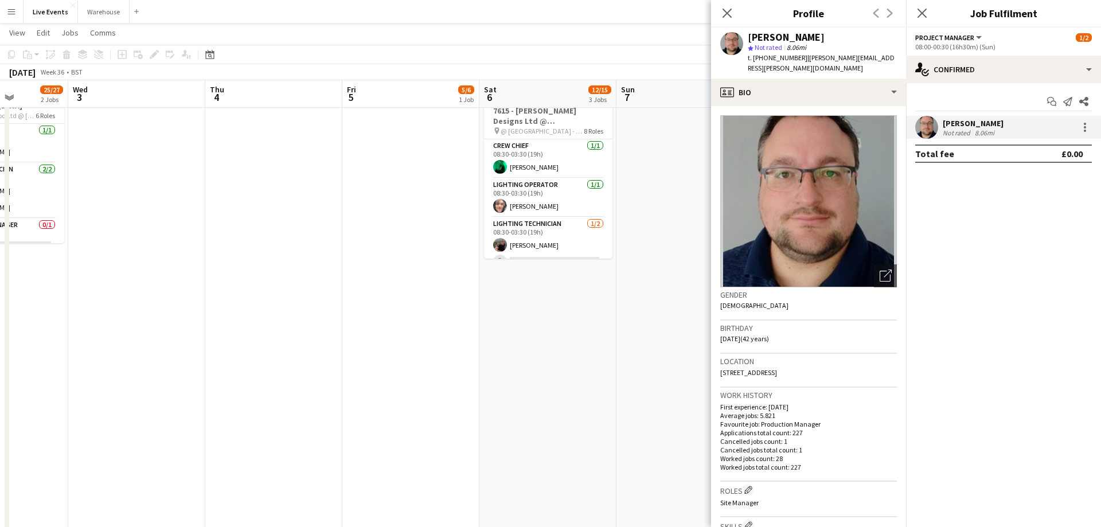
scroll to position [0, 0]
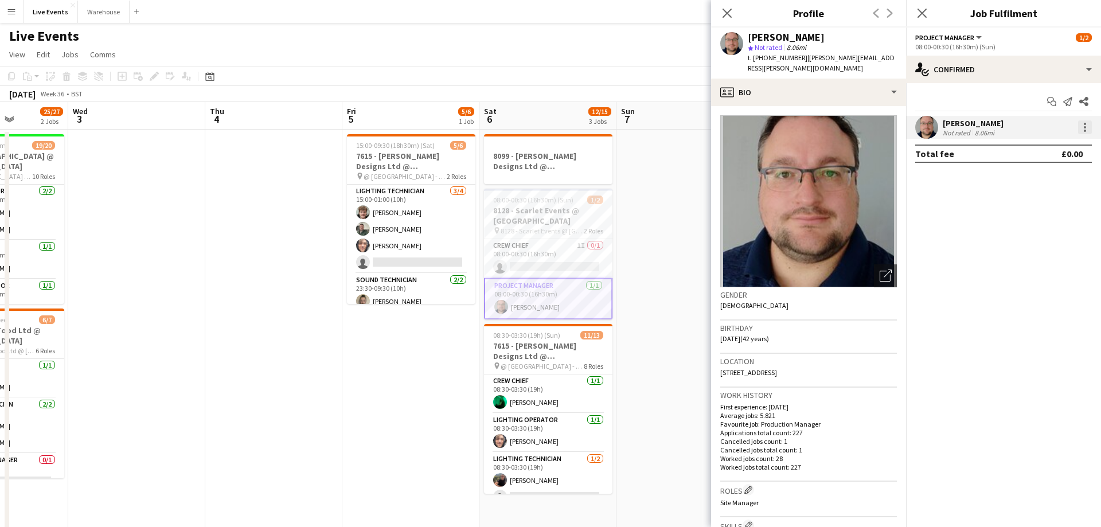
click at [1091, 128] on div "[PERSON_NAME] Not rated 8.06mi" at bounding box center [1003, 127] width 195 height 23
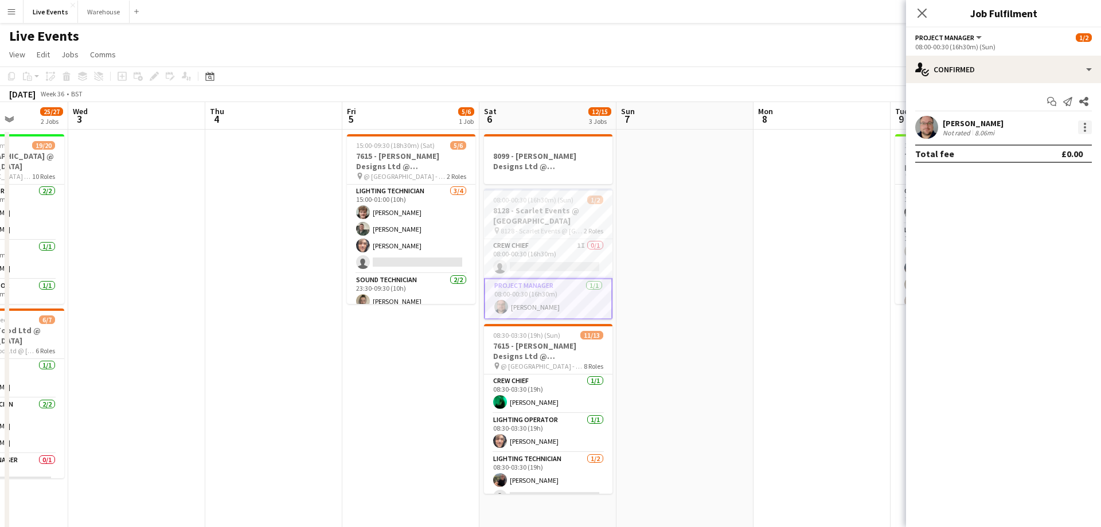
click at [1085, 127] on div at bounding box center [1084, 127] width 2 height 2
click at [1049, 258] on span "Remove" at bounding box center [1046, 258] width 71 height 10
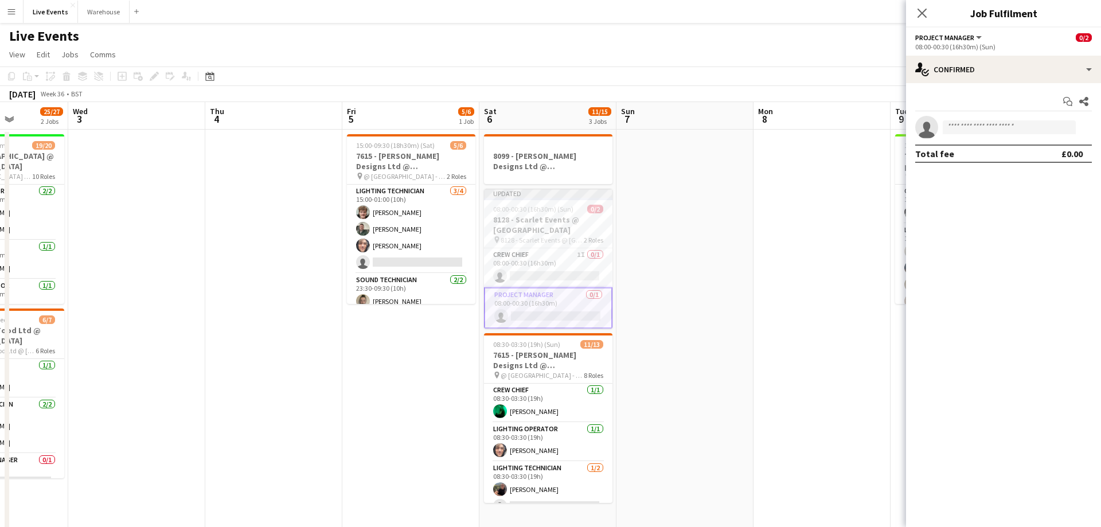
click at [712, 268] on app-date-cell at bounding box center [684, 450] width 137 height 641
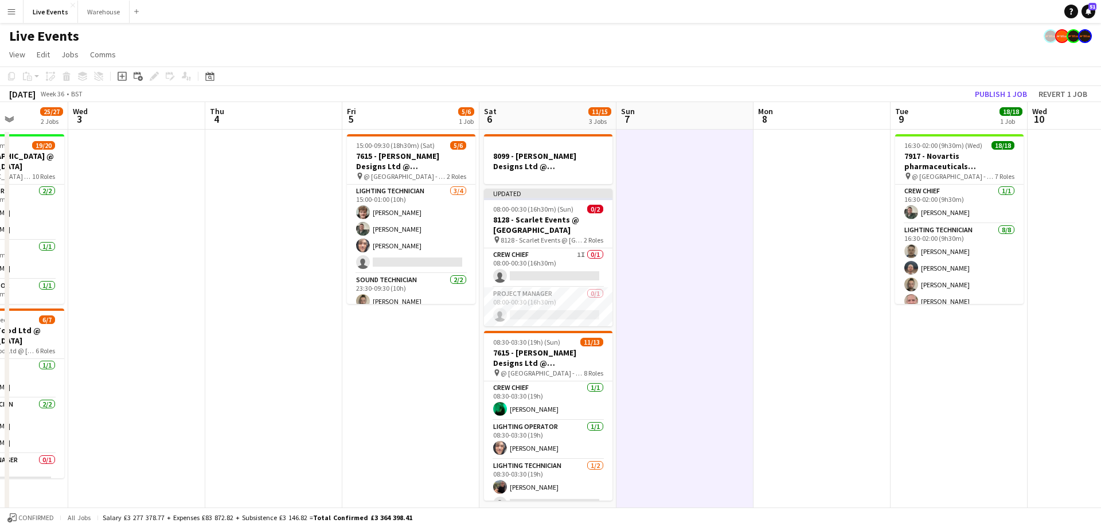
scroll to position [0, 441]
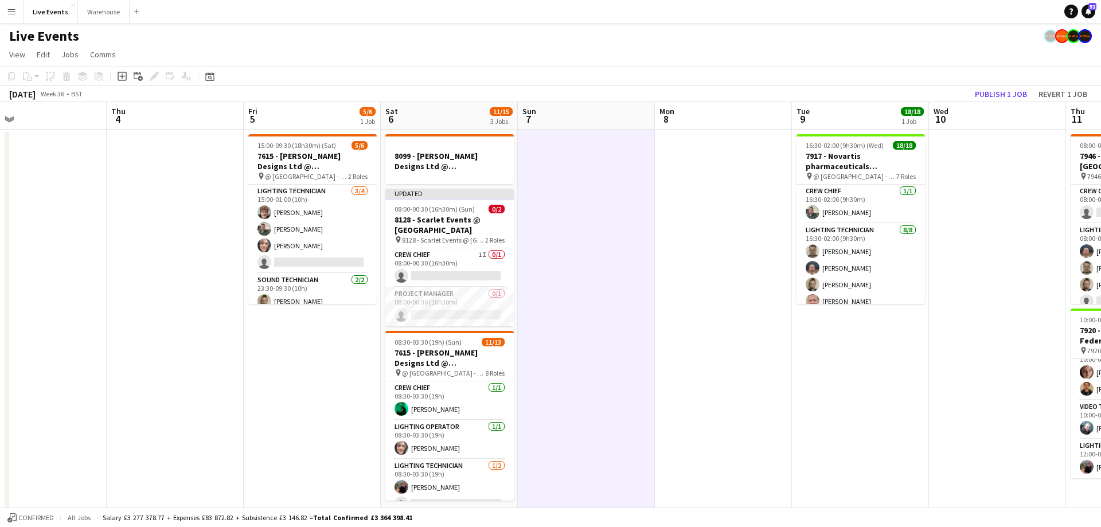
drag, startPoint x: 602, startPoint y: 89, endPoint x: 479, endPoint y: 92, distance: 123.8
click at [479, 91] on app-calendar "Copy Paste Paste Ctrl+V Paste with crew Ctrl+Shift+V Paste linked Job [GEOGRAPH…" at bounding box center [550, 418] width 1101 height 704
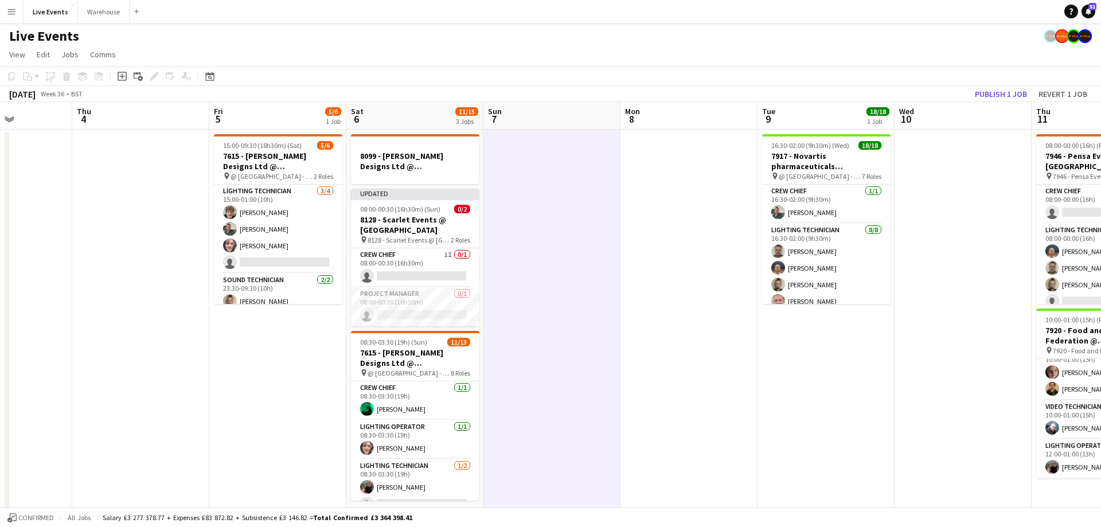
drag, startPoint x: 762, startPoint y: 115, endPoint x: 463, endPoint y: 109, distance: 298.7
click at [461, 109] on app-calendar-viewport "Sun 31 Mon 1 Tue 2 25/27 2 Jobs Wed 3 Thu 4 Fri 5 5/6 1 Job Sat 6 11/15 3 Jobs …" at bounding box center [550, 436] width 1101 height 668
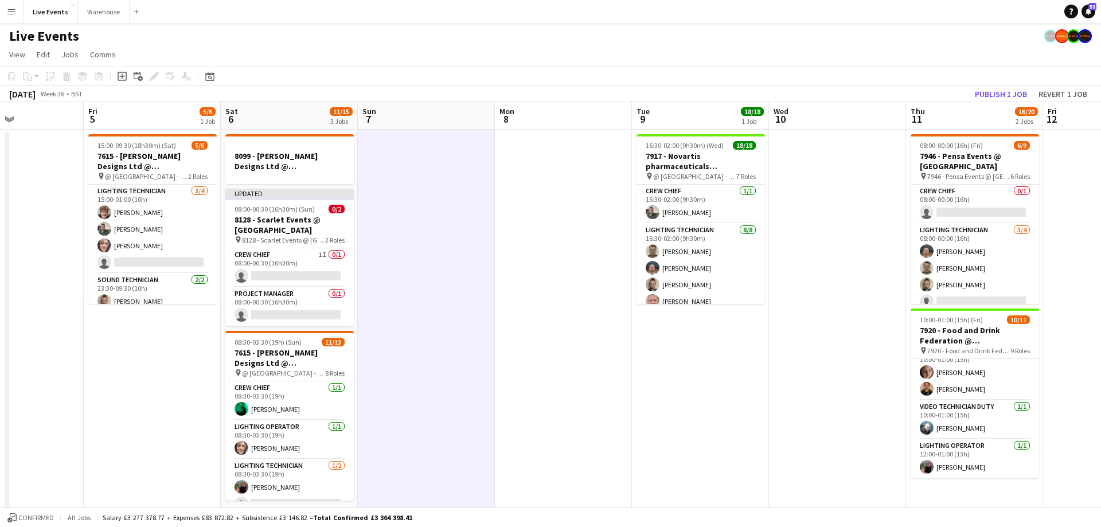
drag, startPoint x: 678, startPoint y: 121, endPoint x: 553, endPoint y: 120, distance: 124.4
click at [553, 120] on app-calendar-viewport "Tue 2 25/27 2 Jobs Wed 3 Thu 4 Fri 5 5/6 1 Job Sat 6 11/15 3 Jobs Sun 7 Mon 8 T…" at bounding box center [550, 436] width 1101 height 668
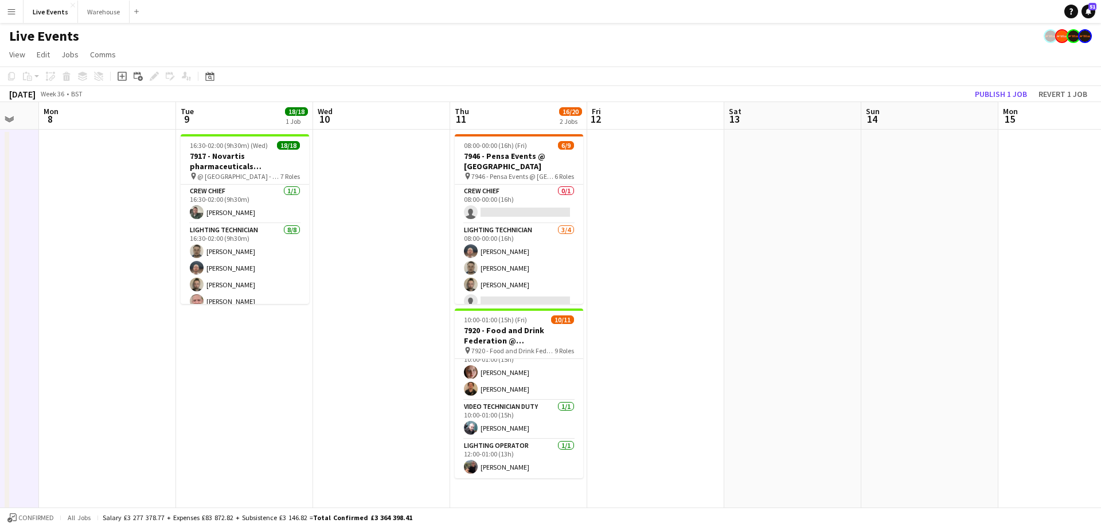
drag, startPoint x: 582, startPoint y: 117, endPoint x: 407, endPoint y: 109, distance: 175.6
click at [407, 109] on app-calendar-viewport "Thu 4 Fri 5 5/6 1 Job Sat 6 11/15 3 Jobs Sun 7 Mon 8 Tue 9 18/18 1 Job Wed 10 T…" at bounding box center [550, 436] width 1101 height 668
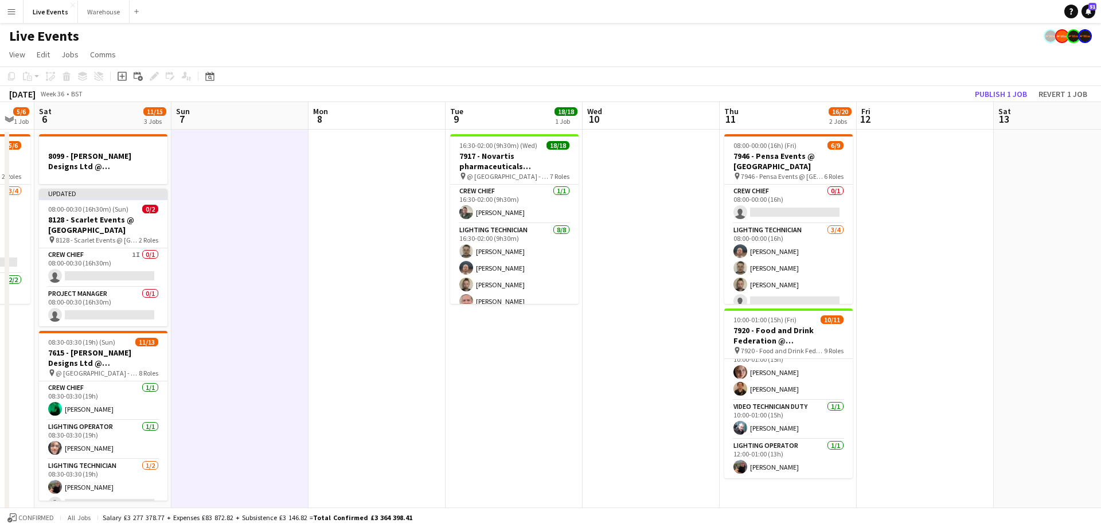
drag, startPoint x: 637, startPoint y: 120, endPoint x: 937, endPoint y: 130, distance: 299.4
click at [937, 130] on app-calendar-viewport "Thu 4 Fri 5 5/6 1 Job Sat 6 11/15 3 Jobs Sun 7 Mon 8 Tue 9 18/18 1 Job Wed 10 T…" at bounding box center [550, 436] width 1101 height 668
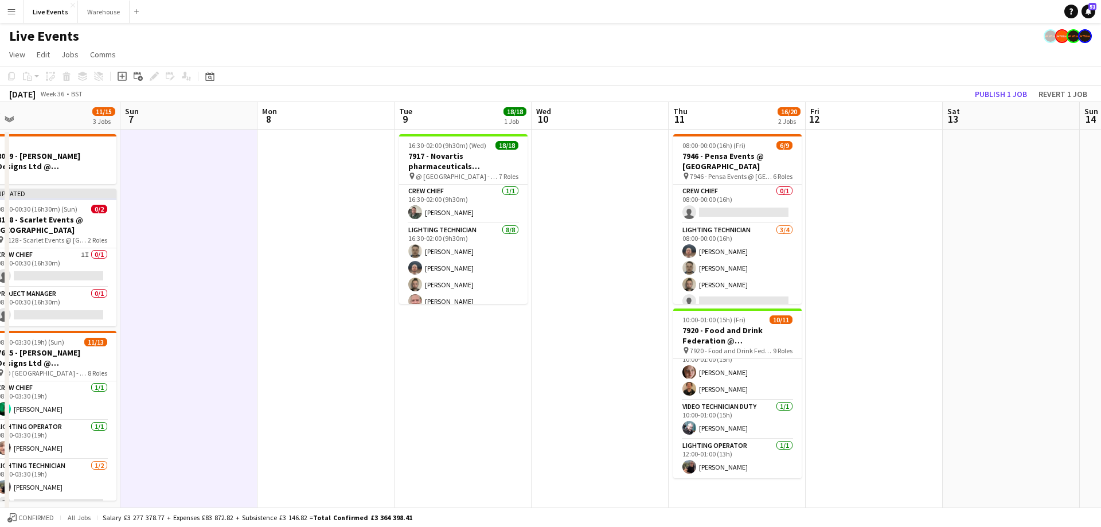
drag, startPoint x: 389, startPoint y: 119, endPoint x: 569, endPoint y: 134, distance: 180.6
click at [567, 134] on app-calendar-viewport "Thu 4 Fri 5 5/6 1 Job Sat 6 11/15 3 Jobs Sun 7 Mon 8 Tue 9 18/18 1 Job Wed 10 T…" at bounding box center [550, 436] width 1101 height 668
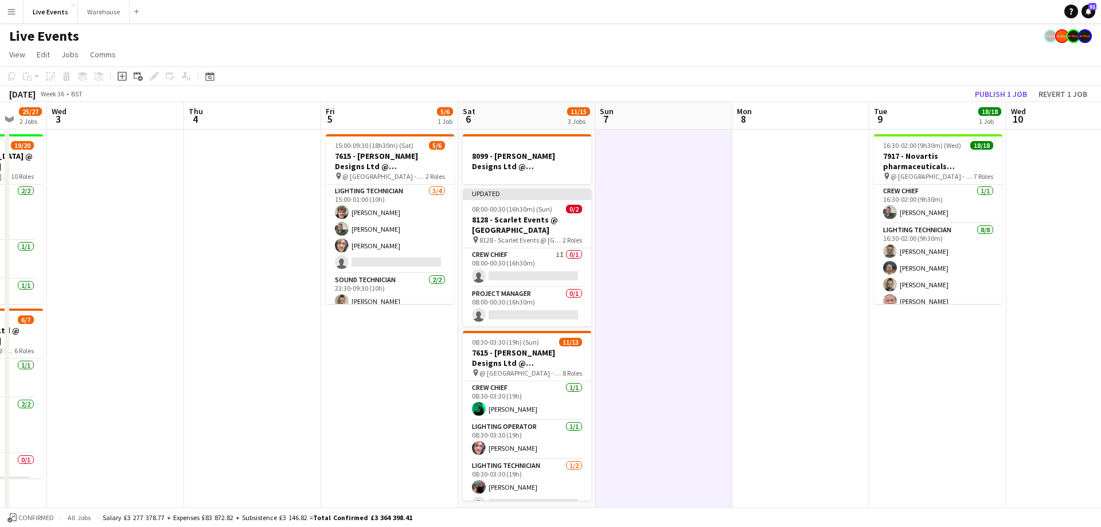
scroll to position [0, 315]
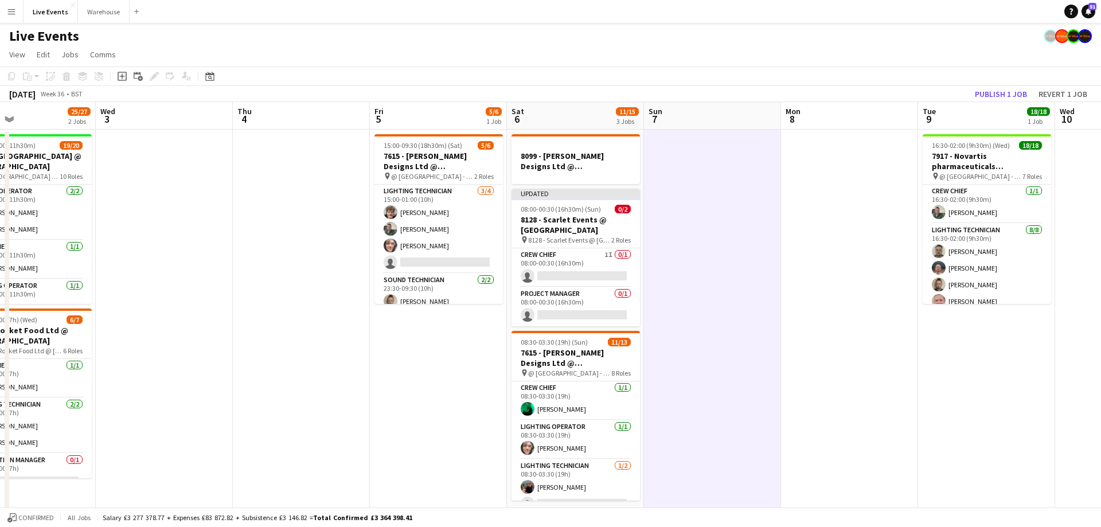
drag, startPoint x: 150, startPoint y: 115, endPoint x: 439, endPoint y: 111, distance: 288.4
click at [439, 111] on app-calendar-viewport "Sun 31 Mon 1 Tue 2 25/27 2 Jobs Wed 3 Thu 4 Fri 5 5/6 1 Job Sat 6 11/15 3 Jobs …" at bounding box center [550, 436] width 1101 height 668
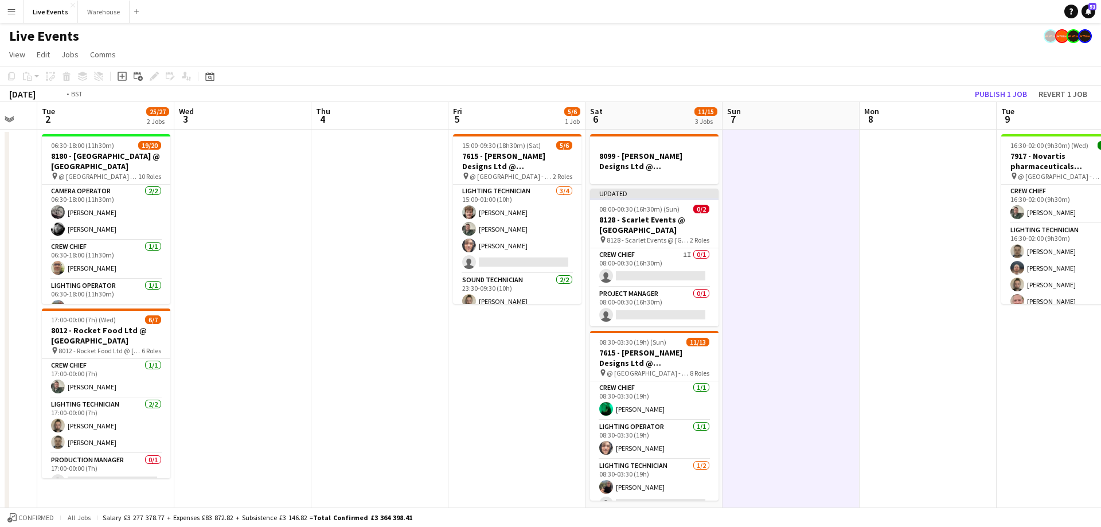
scroll to position [0, 328]
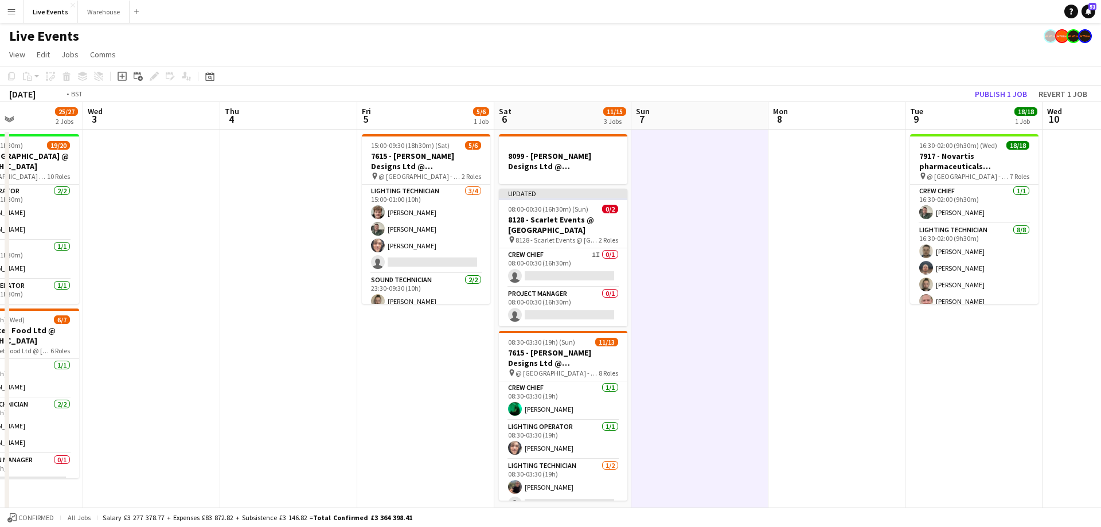
drag, startPoint x: 190, startPoint y: 119, endPoint x: 450, endPoint y: 116, distance: 259.7
click at [450, 116] on app-calendar-viewport "Sun 31 Mon 1 Tue 2 25/27 2 Jobs Wed 3 Thu 4 Fri 5 5/6 1 Job Sat 6 11/15 3 Jobs …" at bounding box center [550, 436] width 1101 height 668
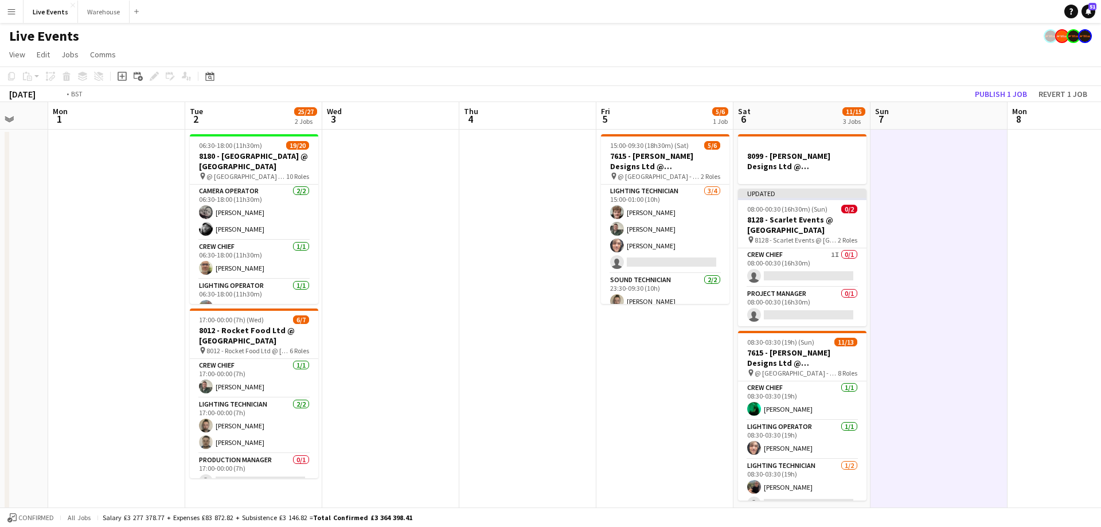
scroll to position [0, 331]
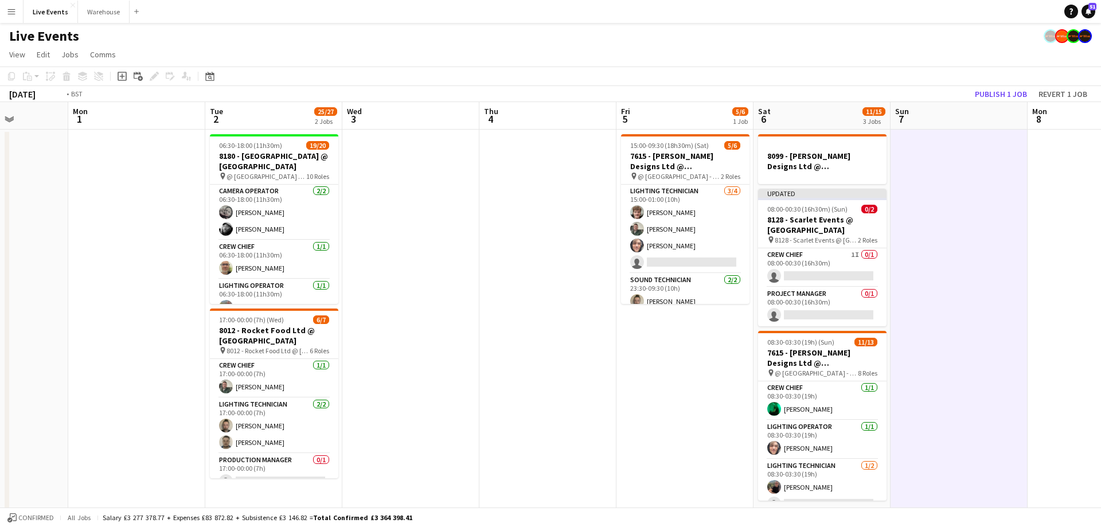
drag, startPoint x: 817, startPoint y: 109, endPoint x: 540, endPoint y: 123, distance: 277.8
click at [540, 123] on app-calendar-viewport "Fri 29 Sat 30 Sun 31 Mon 1 Tue 2 25/27 2 Jobs Wed 3 Thu 4 Fri 5 5/6 1 Job Sat 6…" at bounding box center [550, 436] width 1101 height 668
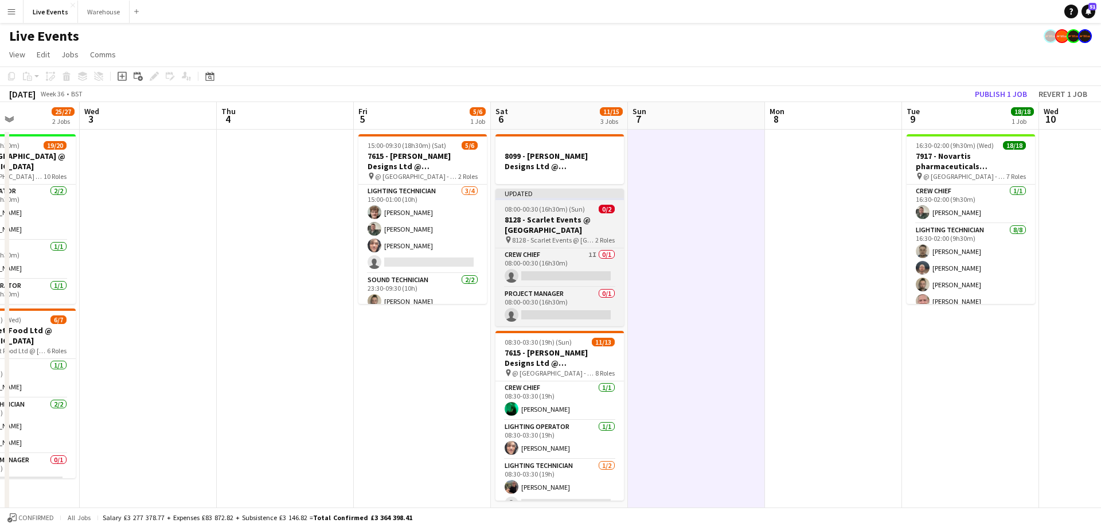
click at [576, 198] on div "Updated" at bounding box center [559, 193] width 128 height 9
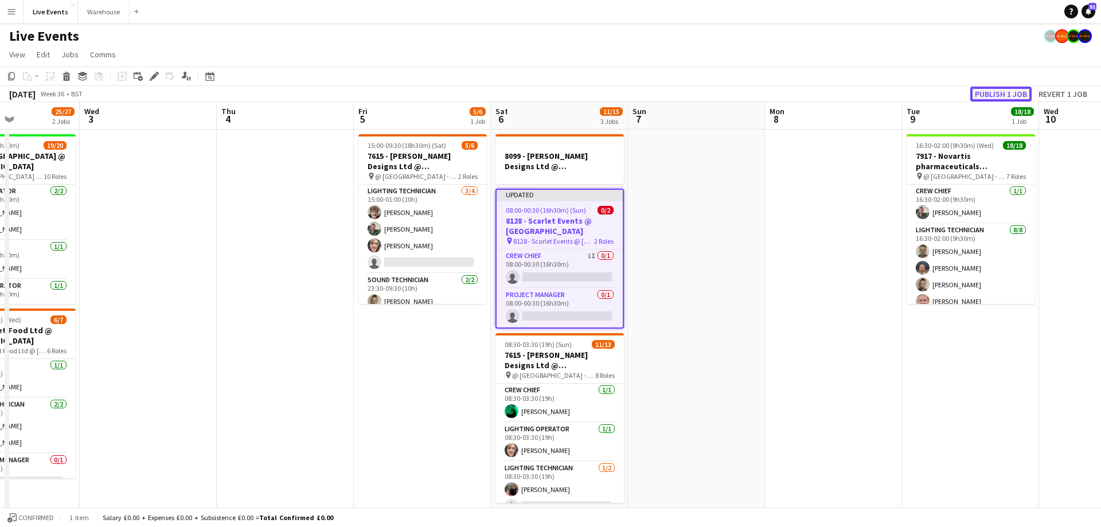
click at [988, 91] on button "Publish 1 job" at bounding box center [1000, 94] width 61 height 15
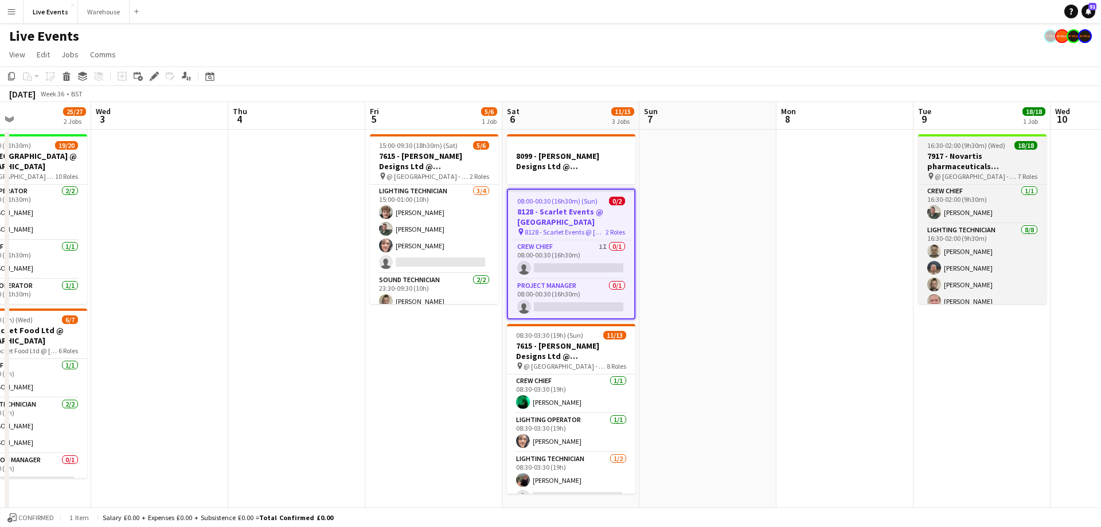
drag, startPoint x: 919, startPoint y: 119, endPoint x: 667, endPoint y: 151, distance: 254.3
click at [665, 152] on app-calendar-viewport "Sun 31 Mon 1 Tue 2 25/27 2 Jobs Wed 3 Thu 4 Fri 5 5/6 1 Job Sat 6 11/15 3 Jobs …" at bounding box center [550, 436] width 1101 height 668
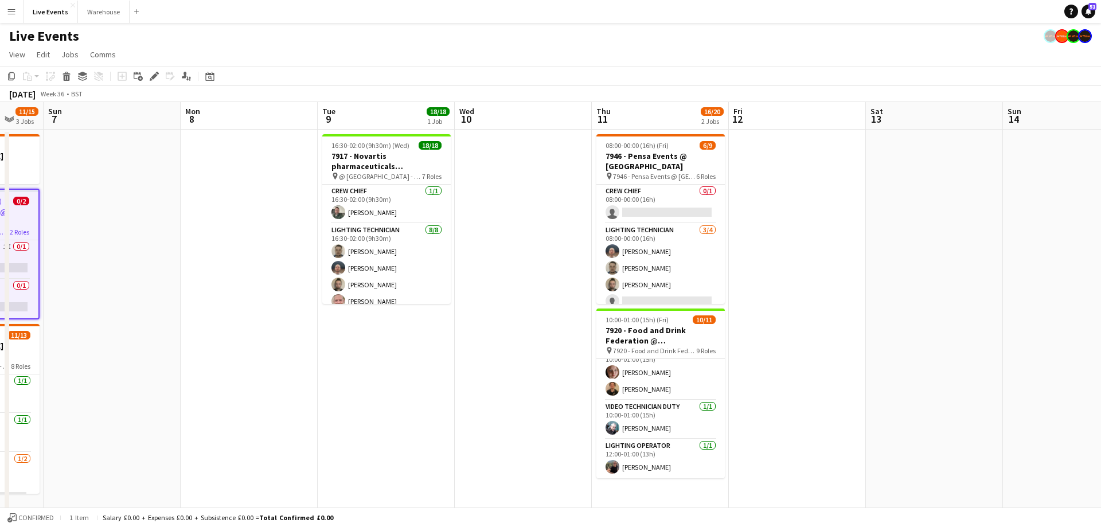
drag, startPoint x: 820, startPoint y: 122, endPoint x: 506, endPoint y: 127, distance: 314.2
click at [499, 129] on app-calendar-viewport "Thu 4 Fri 5 5/6 1 Job Sat 6 11/15 3 Jobs Sun 7 Mon 8 Tue 9 18/18 1 Job Wed 10 T…" at bounding box center [550, 436] width 1101 height 668
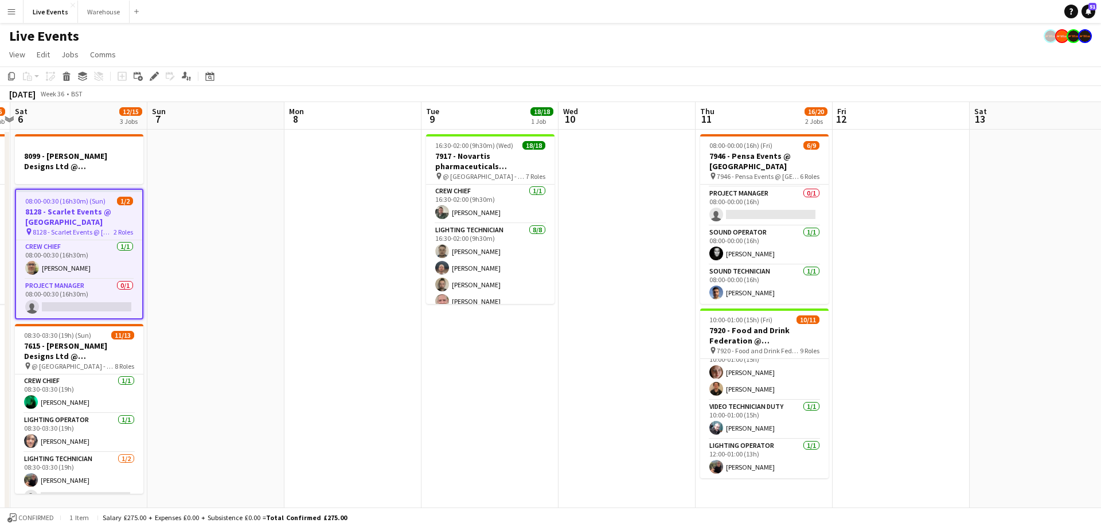
scroll to position [0, 248]
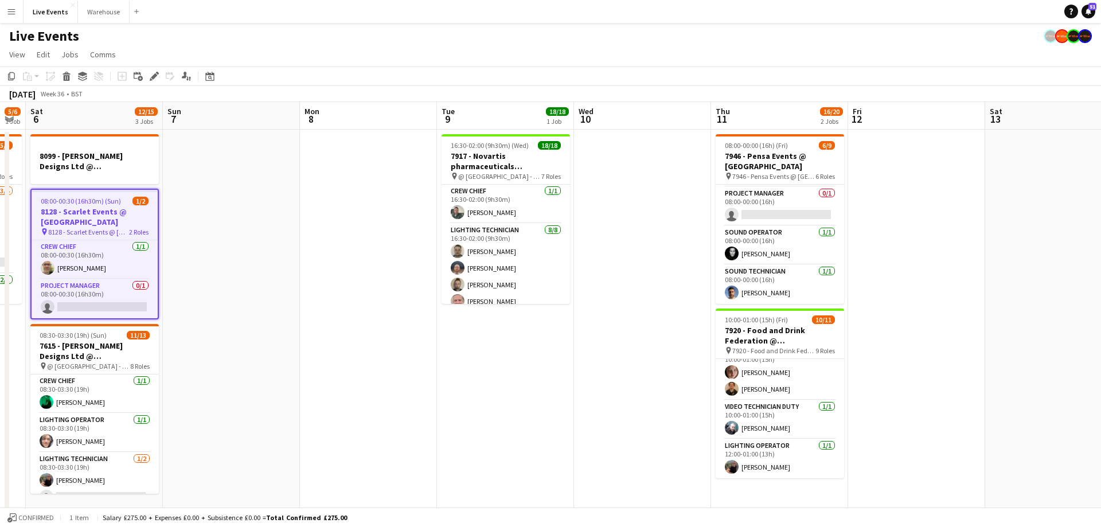
drag, startPoint x: 264, startPoint y: 109, endPoint x: 648, endPoint y: 138, distance: 384.6
click at [658, 134] on app-calendar-viewport "Thu 4 Fri 5 5/6 1 Job Sat 6 12/15 3 Jobs Sun 7 Mon 8 Tue 9 18/18 1 Job Wed 10 T…" at bounding box center [550, 436] width 1101 height 668
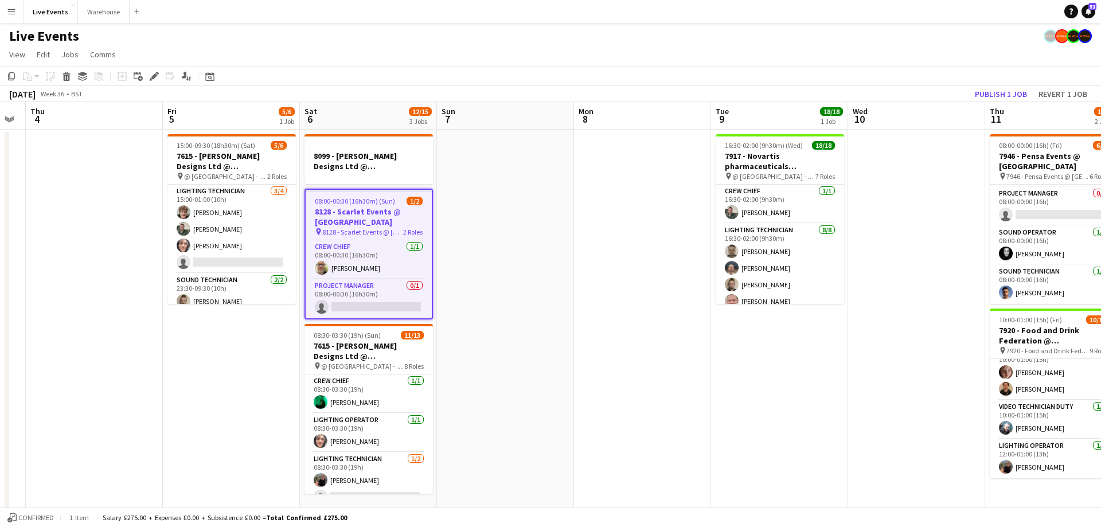
click at [490, 263] on app-date-cell at bounding box center [505, 450] width 137 height 641
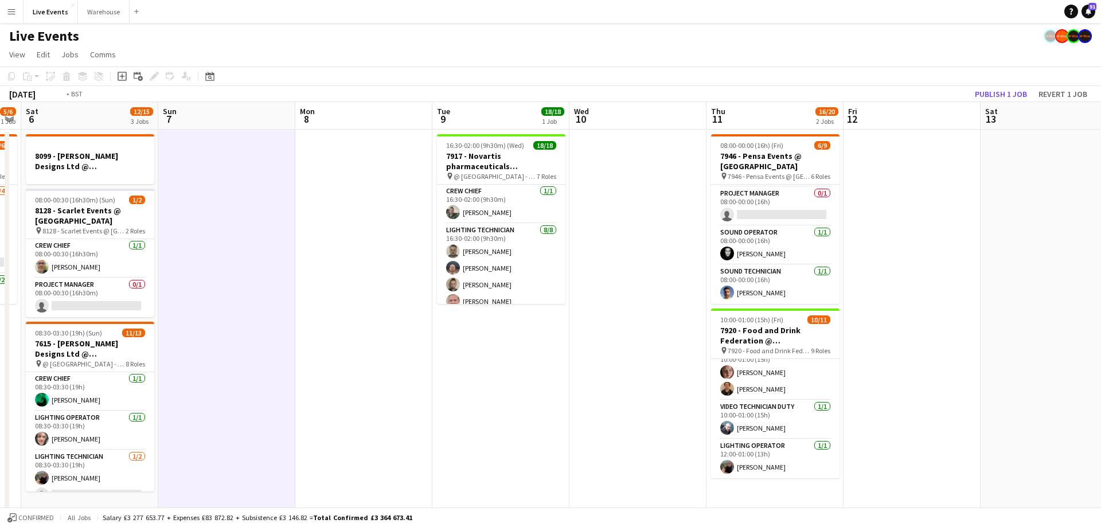
drag, startPoint x: 906, startPoint y: 117, endPoint x: 313, endPoint y: 109, distance: 593.4
click at [302, 109] on app-calendar-viewport "Tue 2 25/27 2 Jobs Wed 3 Thu 4 Fri 5 5/6 1 Job Sat 6 12/15 3 Jobs Sun 7 Mon 8 T…" at bounding box center [550, 436] width 1101 height 668
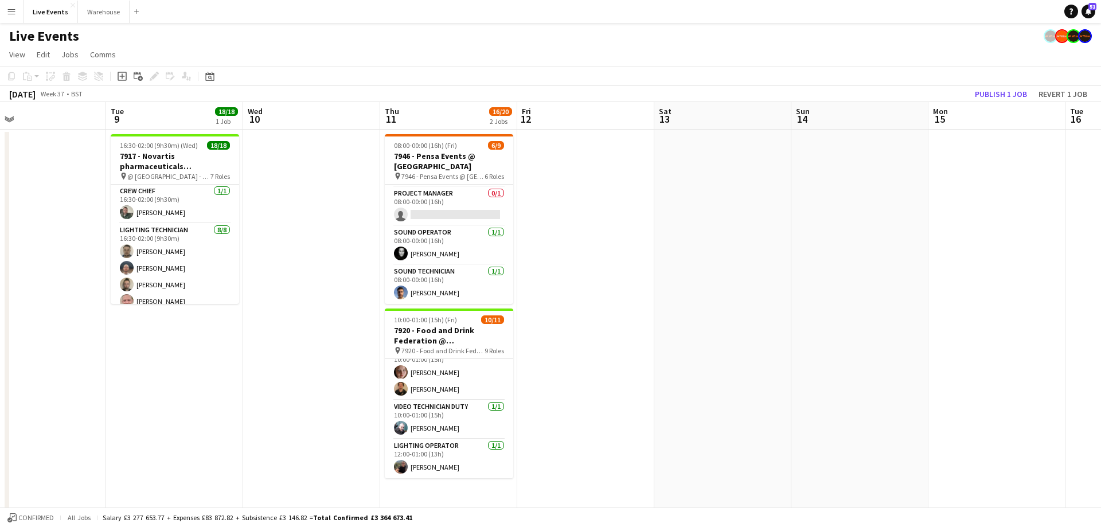
scroll to position [0, 416]
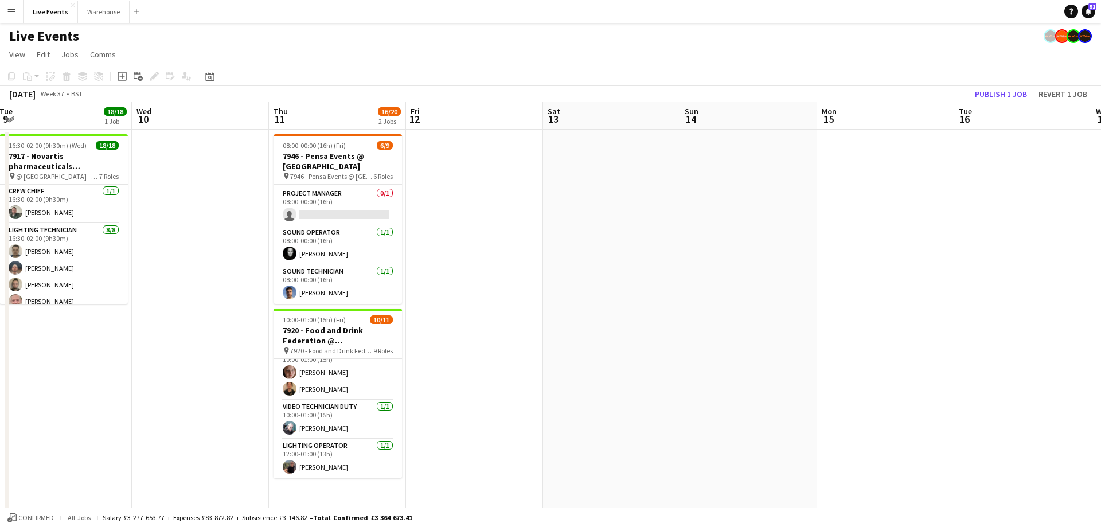
drag, startPoint x: 703, startPoint y: 123, endPoint x: 366, endPoint y: 98, distance: 338.5
click at [351, 95] on app-calendar "Copy Paste Paste Ctrl+V Paste with crew Ctrl+Shift+V Paste linked Job [GEOGRAPH…" at bounding box center [550, 418] width 1101 height 704
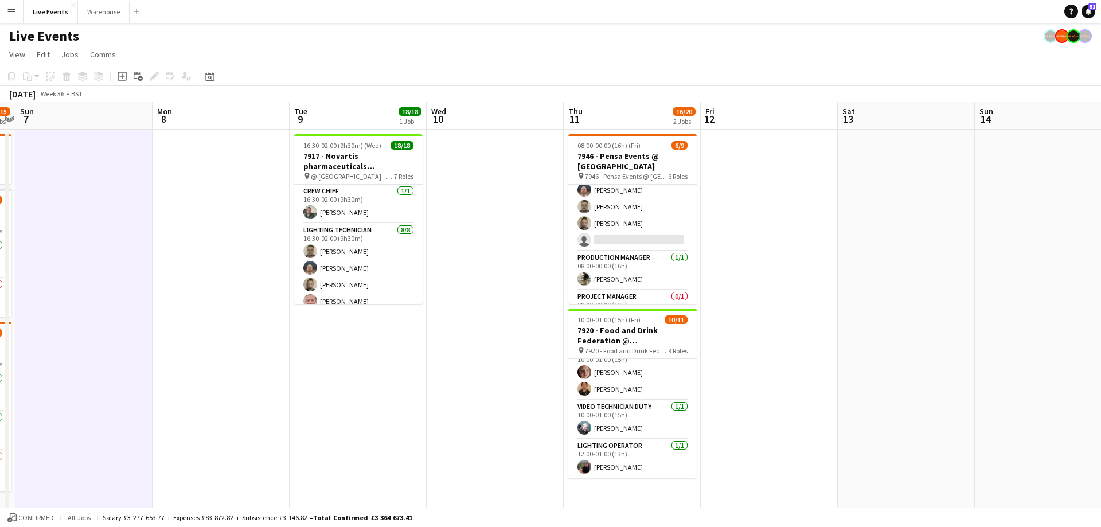
drag, startPoint x: 327, startPoint y: 120, endPoint x: 730, endPoint y: 95, distance: 404.3
click at [730, 95] on app-calendar "Copy Paste Paste Ctrl+V Paste with crew Ctrl+Shift+V Paste linked Job [GEOGRAPH…" at bounding box center [550, 418] width 1101 height 704
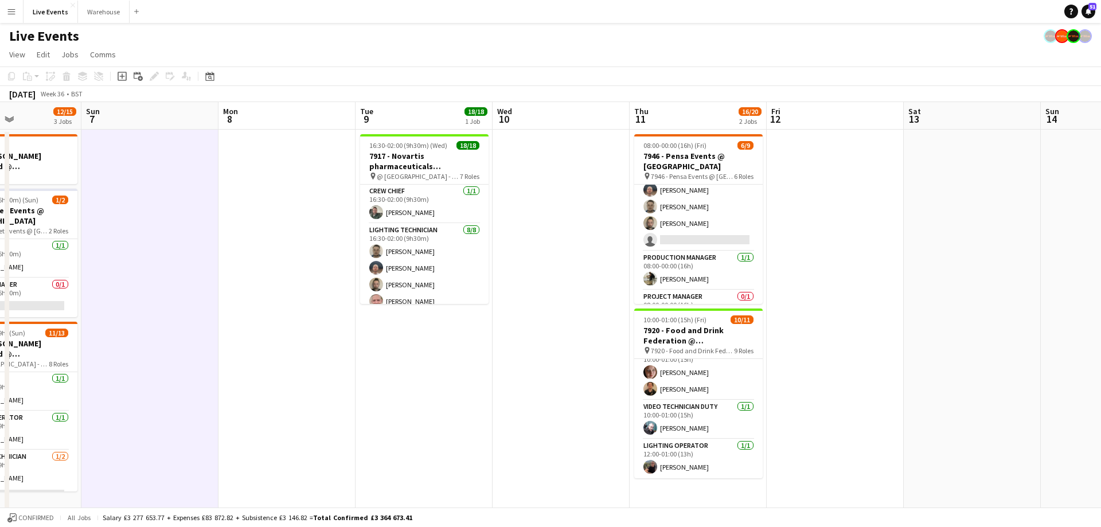
drag, startPoint x: 378, startPoint y: 118, endPoint x: 729, endPoint y: 91, distance: 352.4
click at [766, 88] on app-calendar "Copy Paste Paste Ctrl+V Paste with crew Ctrl+Shift+V Paste linked Job [GEOGRAPH…" at bounding box center [550, 418] width 1101 height 704
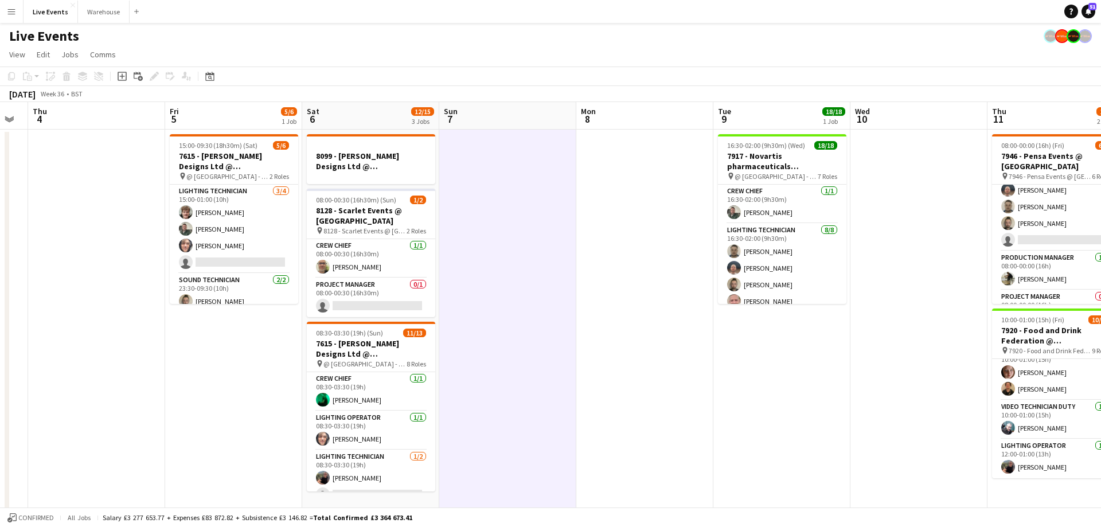
drag, startPoint x: 551, startPoint y: 113, endPoint x: 668, endPoint y: 109, distance: 116.4
click at [672, 109] on app-calendar-viewport "Tue 2 25/27 2 Jobs Wed 3 Thu 4 Fri 5 5/6 1 Job Sat 6 12/15 3 Jobs Sun 7 Mon 8 T…" at bounding box center [550, 436] width 1101 height 668
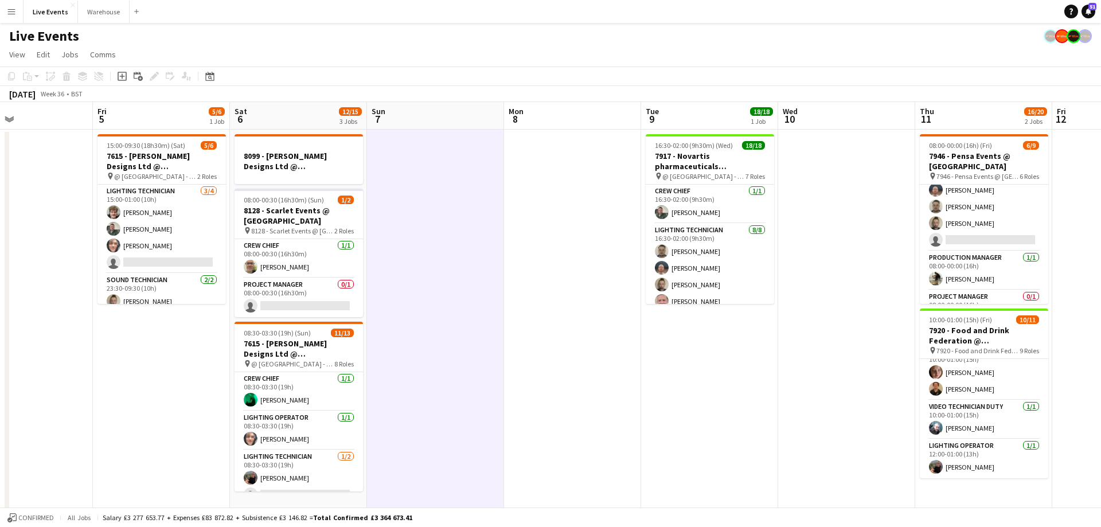
drag, startPoint x: 679, startPoint y: 107, endPoint x: 384, endPoint y: 116, distance: 295.4
click at [357, 122] on app-calendar-viewport "Tue 2 25/27 2 Jobs Wed 3 Thu 4 Fri 5 5/6 1 Job Sat 6 12/15 3 Jobs Sun 7 Mon 8 T…" at bounding box center [550, 436] width 1101 height 668
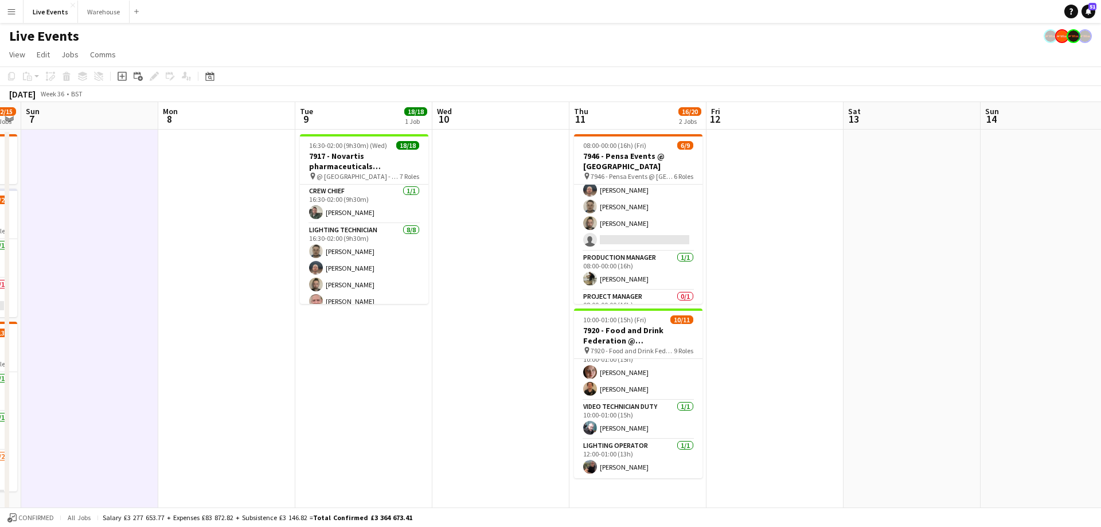
drag, startPoint x: 643, startPoint y: 113, endPoint x: 579, endPoint y: 138, distance: 69.0
click at [429, 119] on app-calendar-viewport "Thu 4 Fri 5 5/6 1 Job Sat 6 12/15 3 Jobs Sun 7 Mon 8 Tue 9 18/18 1 Job Wed 10 T…" at bounding box center [550, 436] width 1101 height 668
